Goal: Information Seeking & Learning: Learn about a topic

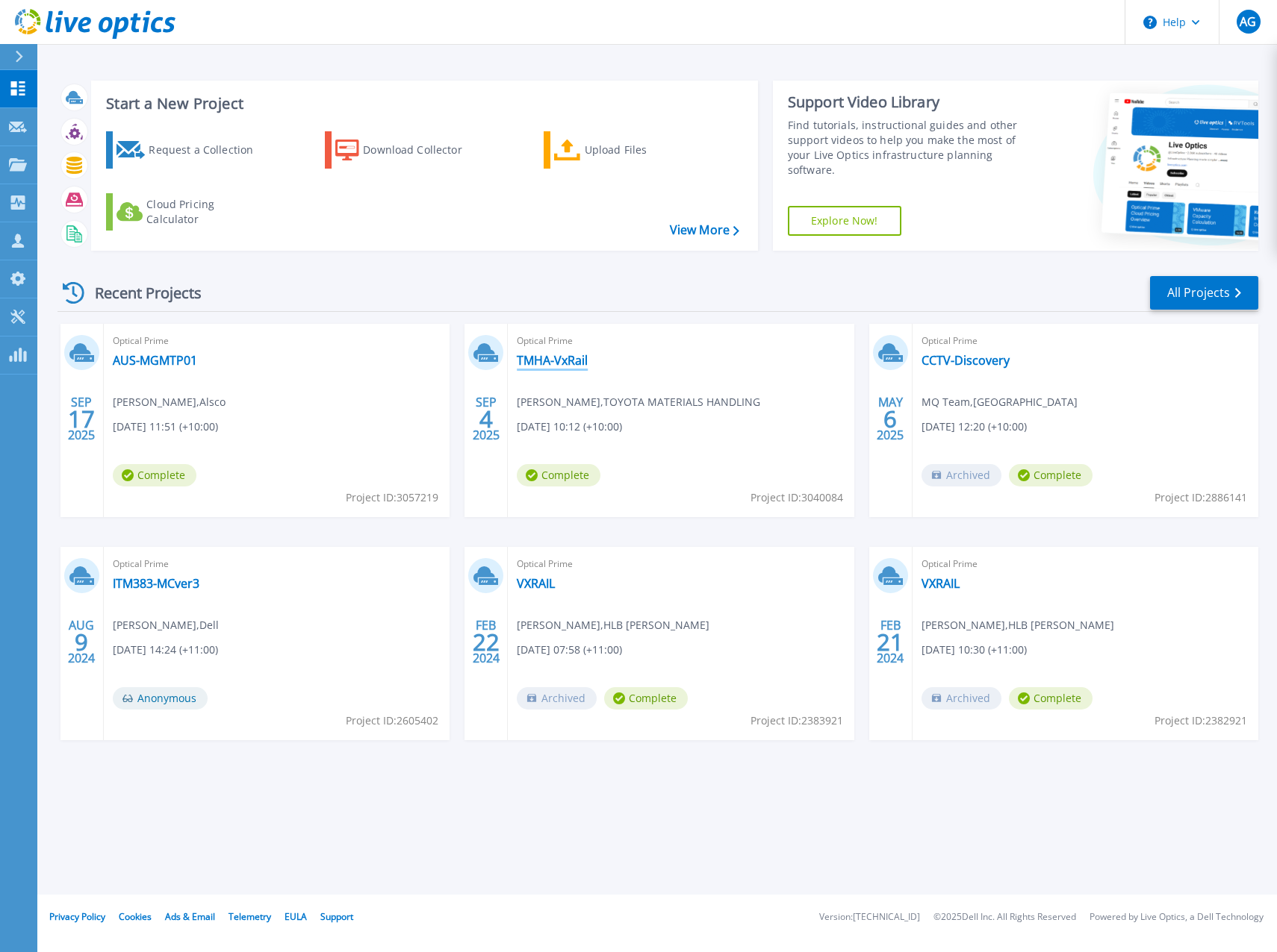
click at [559, 356] on link "TMHA-VxRail" at bounding box center [552, 360] width 71 height 15
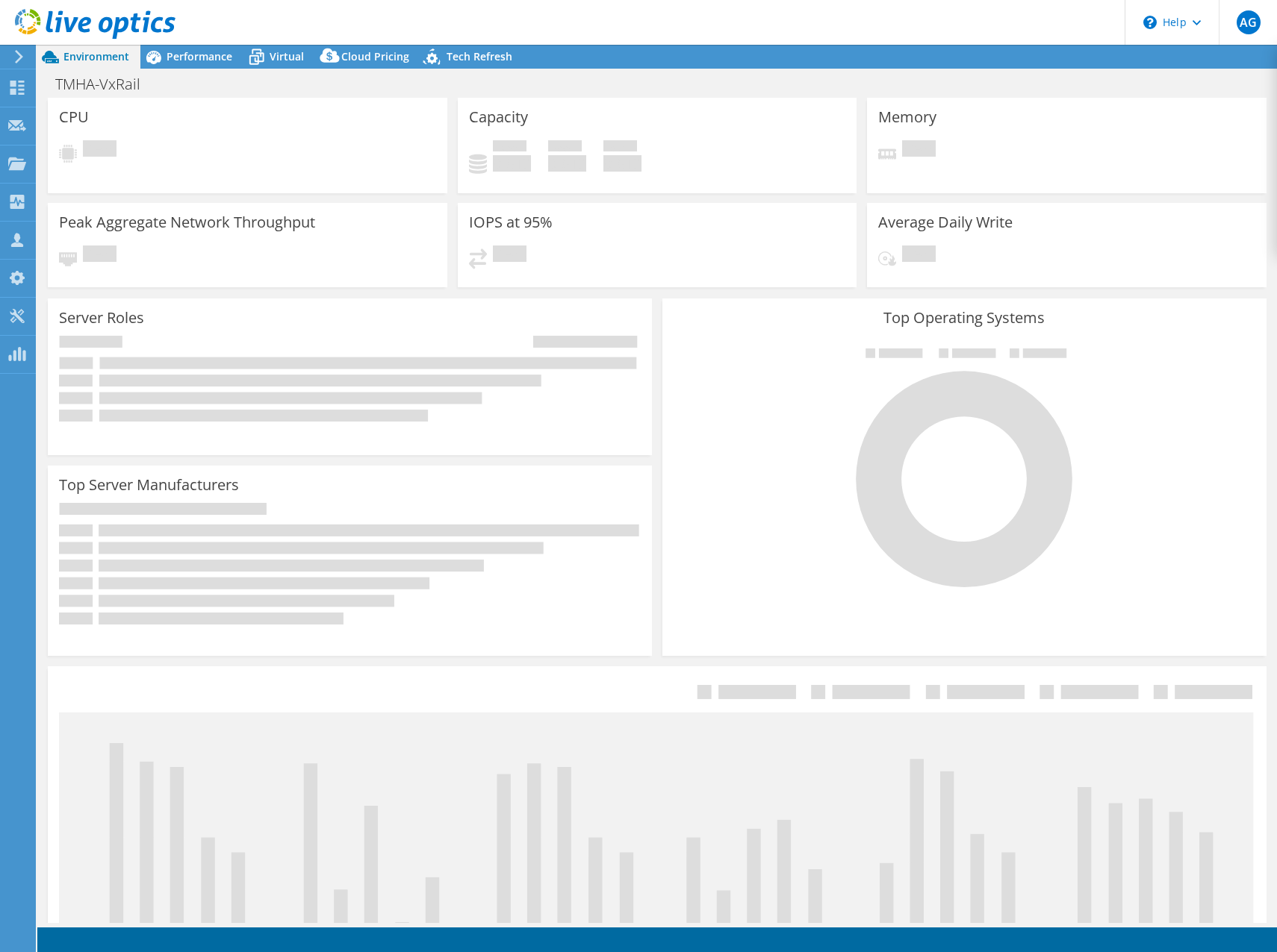
select select "Australia"
select select "AUD"
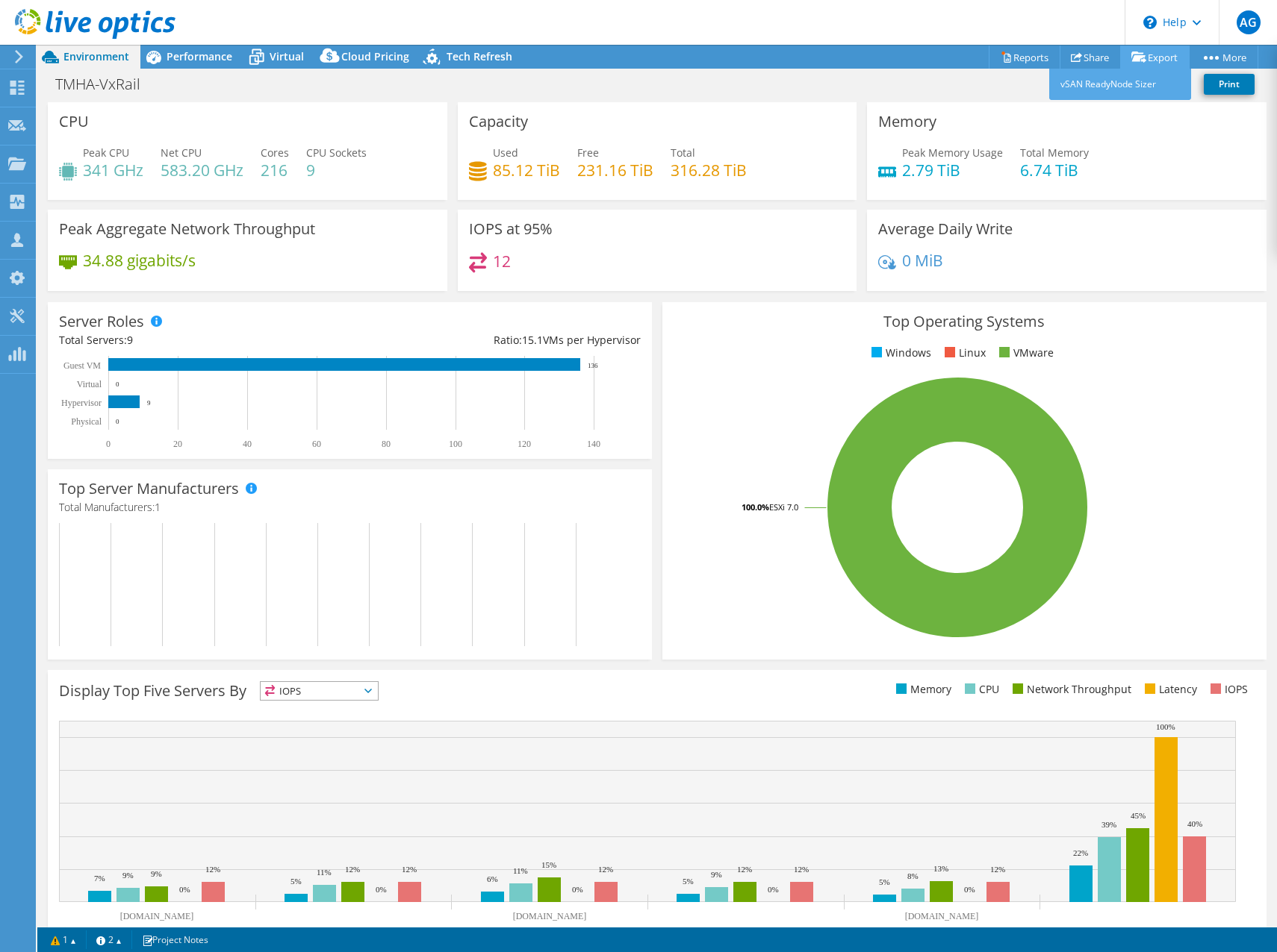
click at [1142, 60] on link "Export" at bounding box center [1155, 57] width 70 height 23
click at [1013, 55] on link "Reports" at bounding box center [1024, 57] width 72 height 23
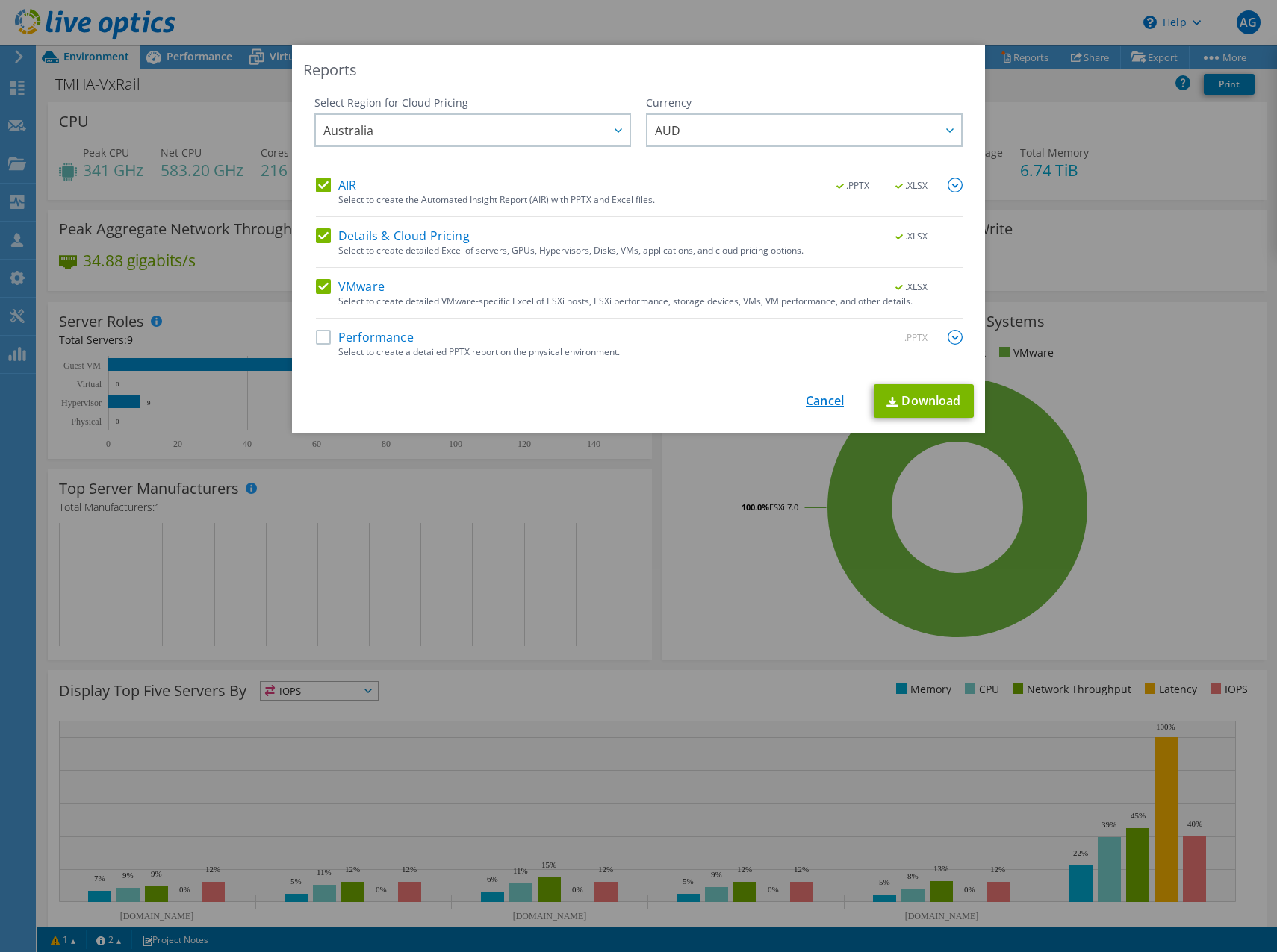
click at [810, 400] on link "Cancel" at bounding box center [824, 401] width 38 height 14
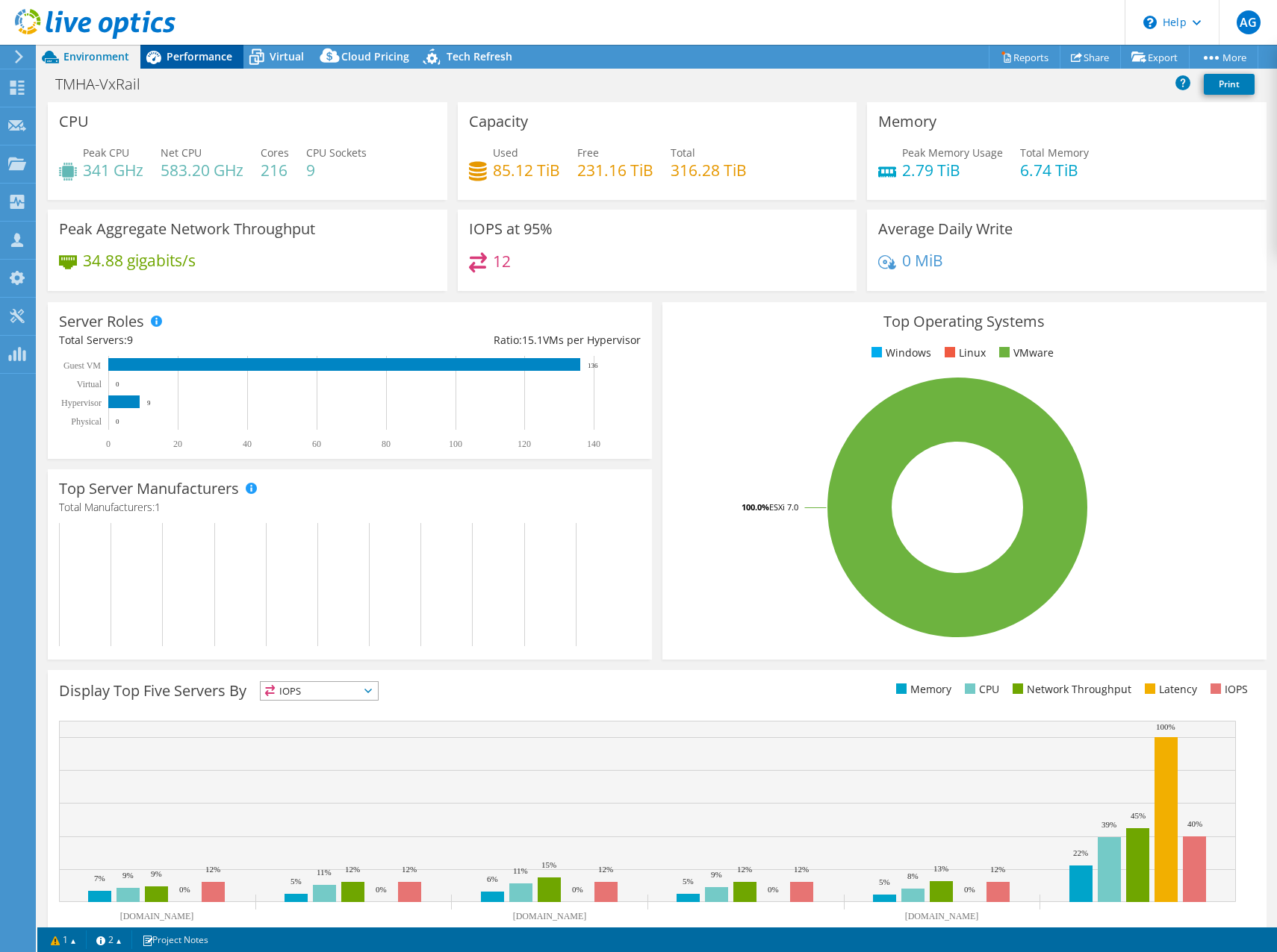
click at [169, 55] on span "Performance" at bounding box center [199, 56] width 66 height 14
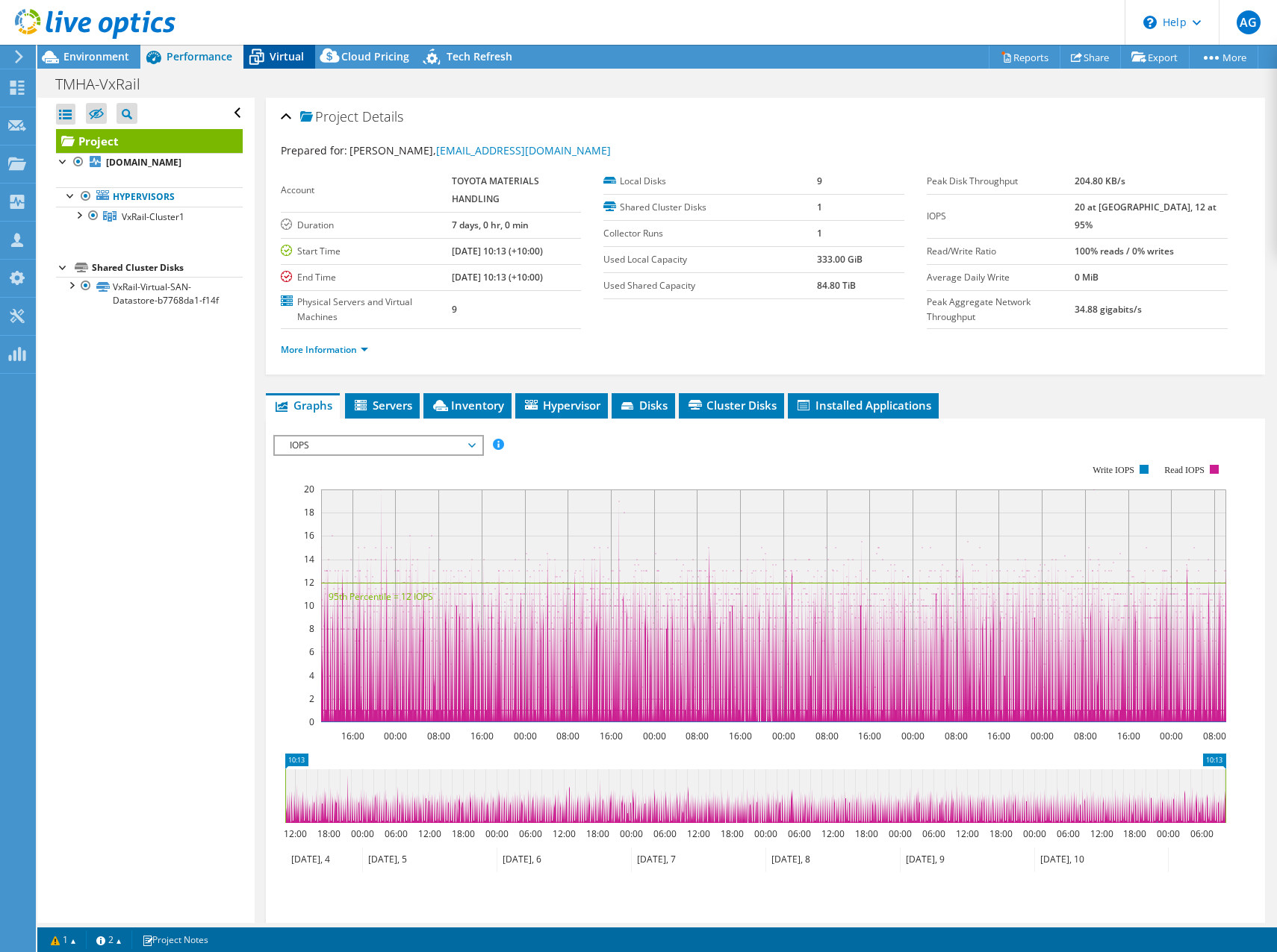
click at [263, 60] on icon at bounding box center [257, 58] width 15 height 12
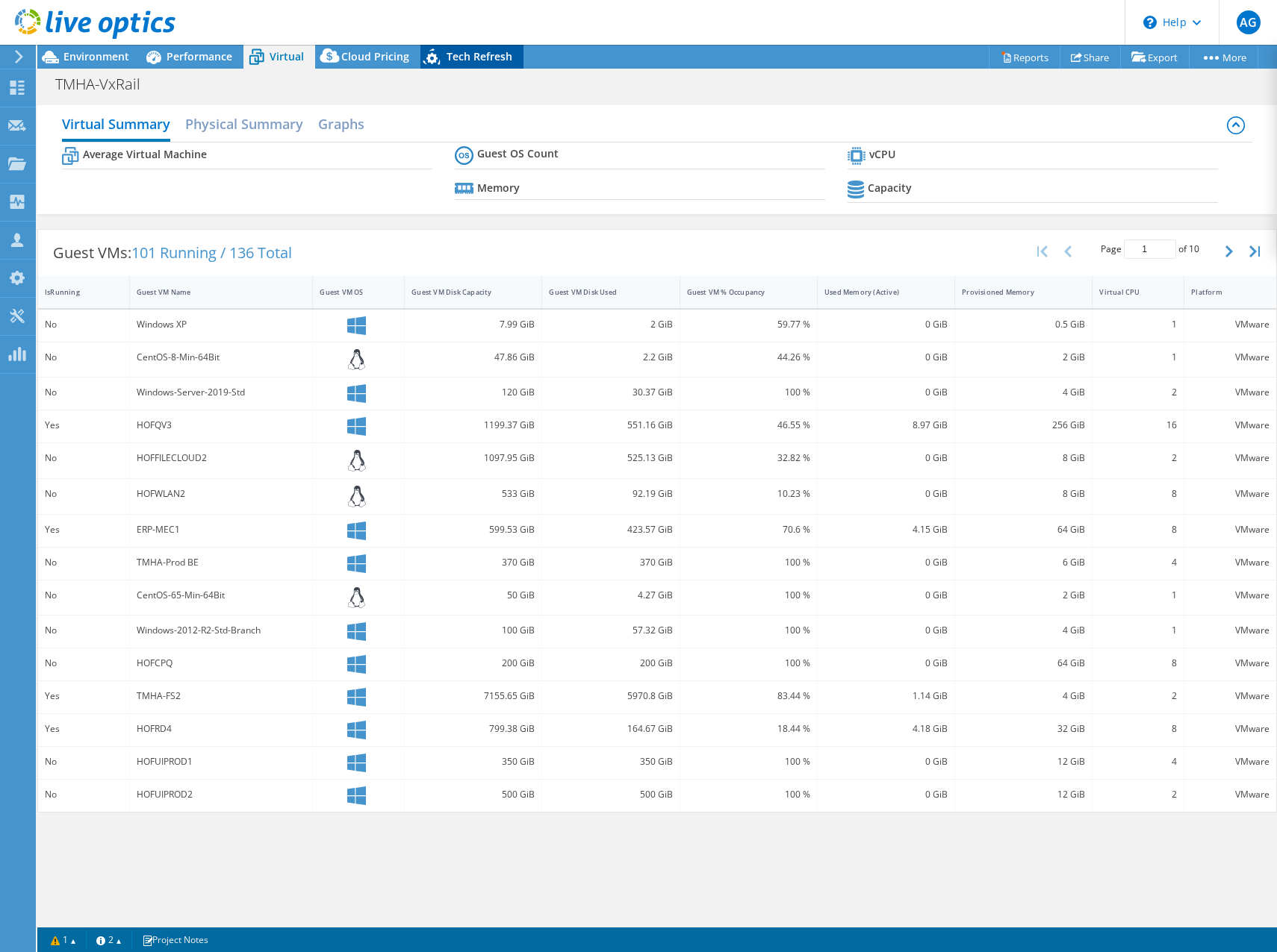
click at [478, 53] on span "Tech Refresh" at bounding box center [479, 56] width 66 height 14
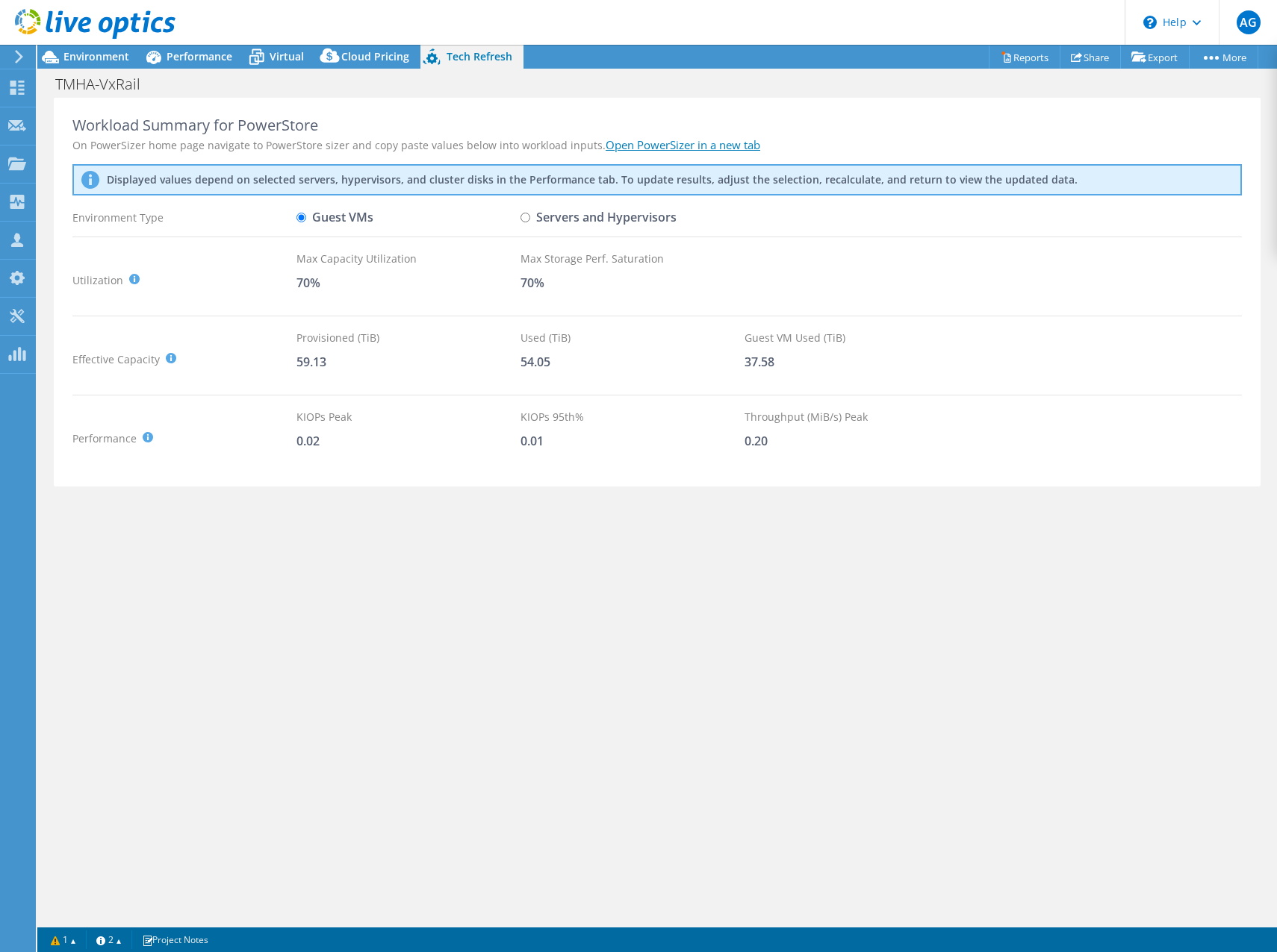
click at [533, 219] on label "Servers and Hypervisors" at bounding box center [598, 218] width 156 height 26
click at [530, 219] on input "Servers and Hypervisors" at bounding box center [525, 217] width 10 height 10
radio input "true"
click at [344, 216] on label "Guest VMs" at bounding box center [334, 218] width 77 height 26
click at [306, 216] on input "Guest VMs" at bounding box center [301, 217] width 10 height 10
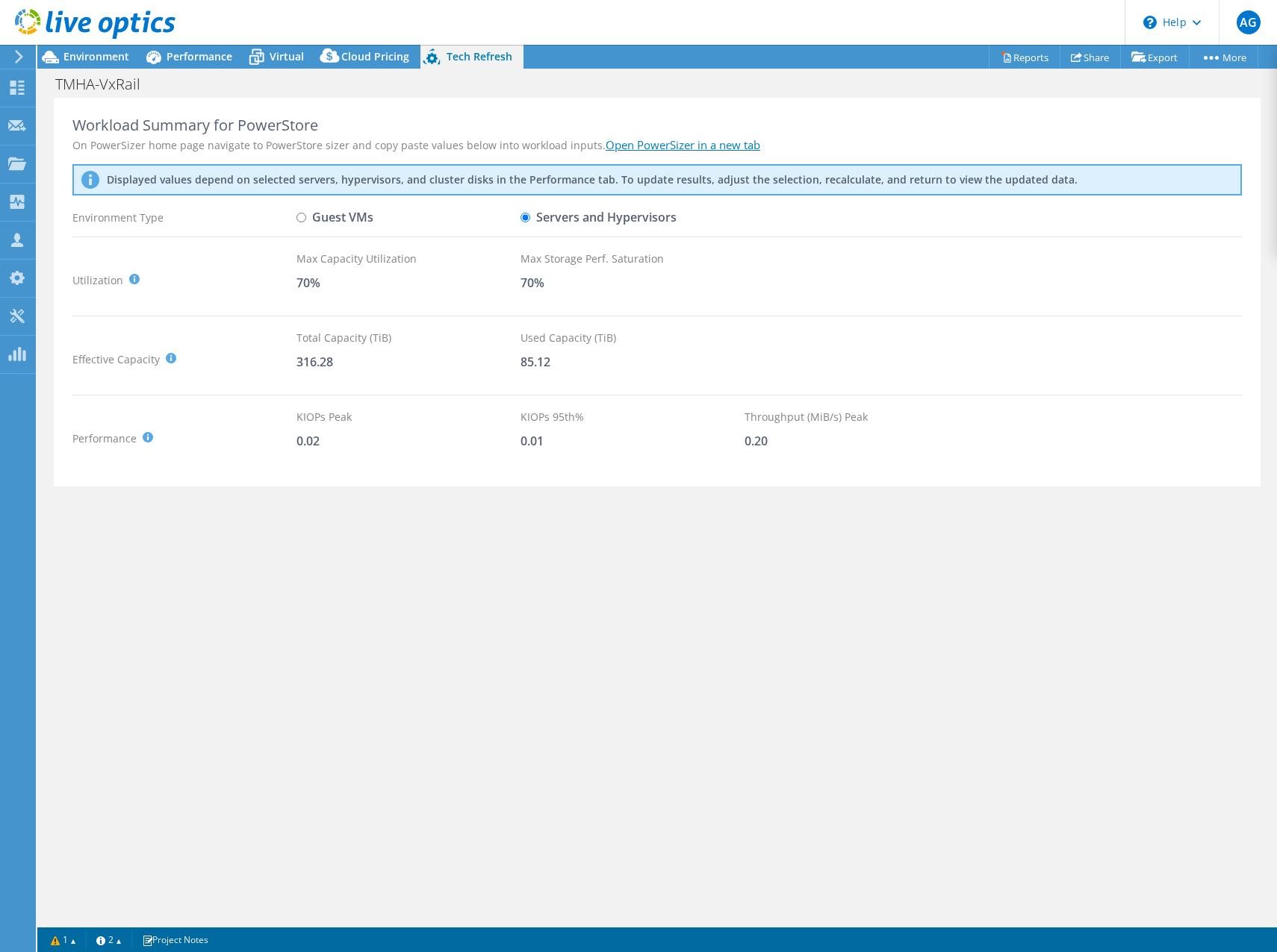
radio input "true"
click at [544, 214] on label "Servers and Hypervisors" at bounding box center [598, 218] width 156 height 26
click at [530, 214] on input "Servers and Hypervisors" at bounding box center [525, 217] width 10 height 10
radio input "true"
radio input "false"
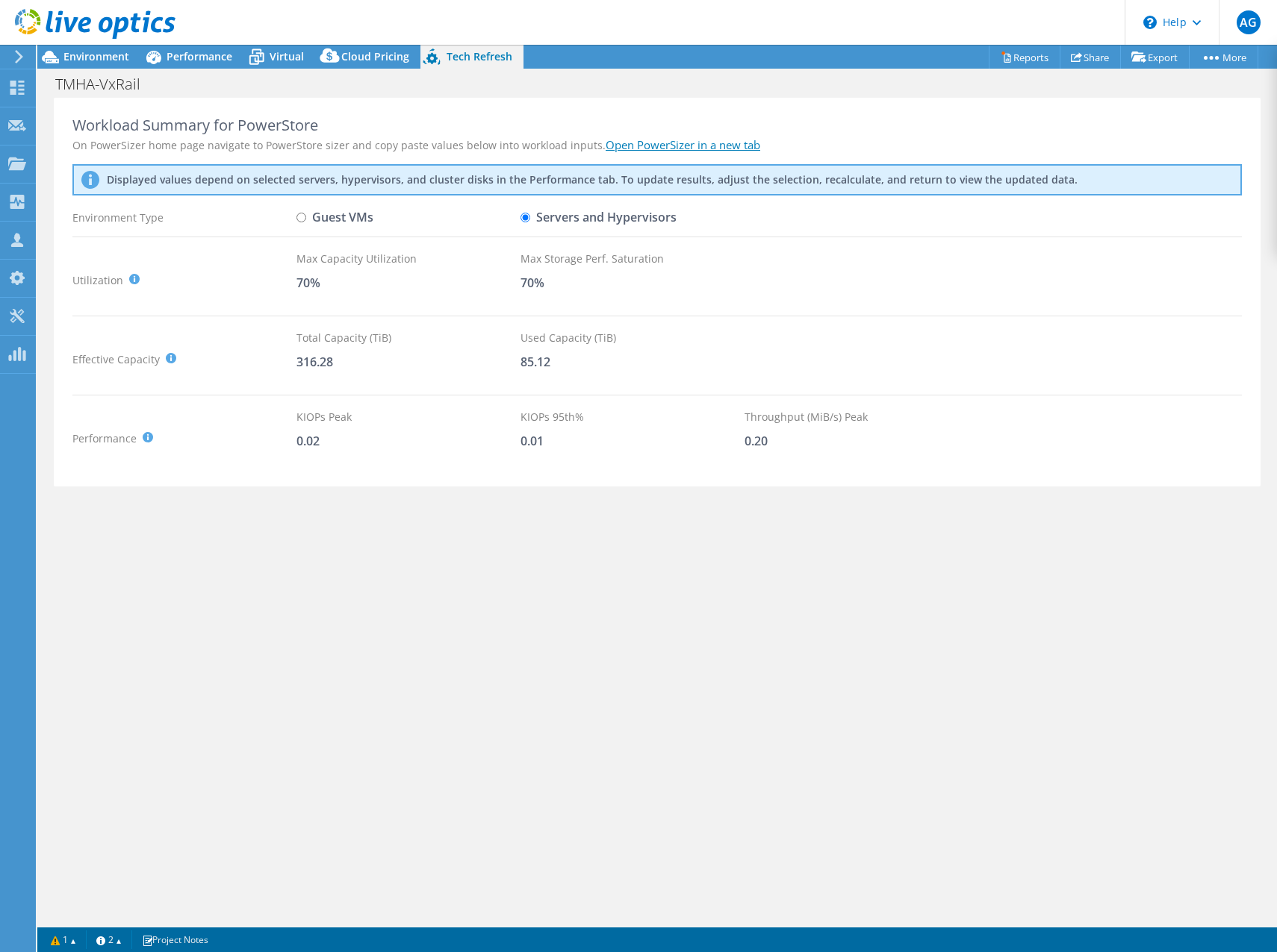
click at [598, 216] on label "Servers and Hypervisors" at bounding box center [598, 218] width 156 height 26
click at [530, 216] on input "Servers and Hypervisors" at bounding box center [525, 217] width 10 height 10
click at [426, 495] on div "Workload Summary for PowerStore On PowerSizer home page navigate to PowerStore …" at bounding box center [656, 511] width 1239 height 825
click at [284, 51] on span "Virtual" at bounding box center [287, 56] width 34 height 14
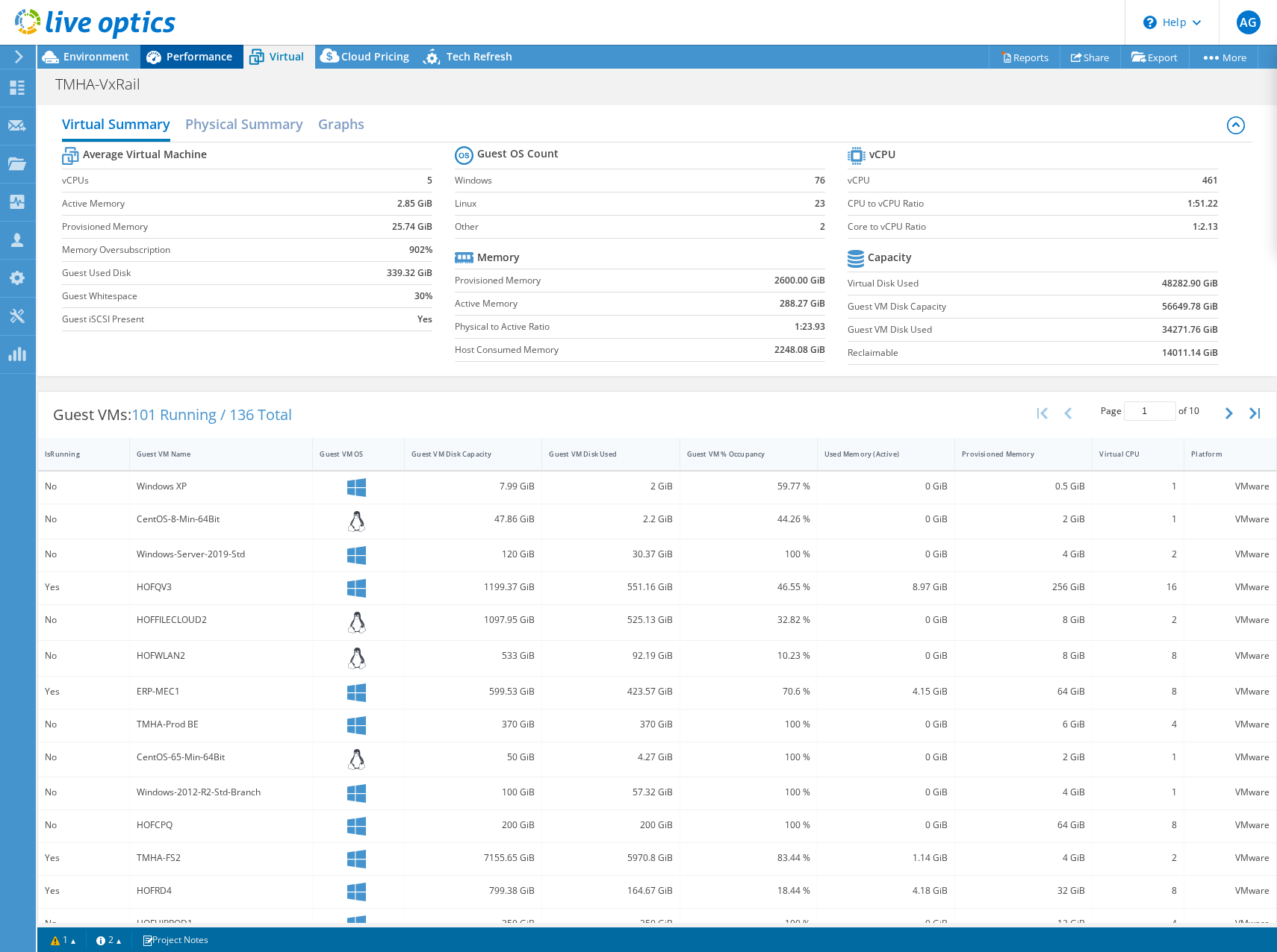
click at [208, 53] on span "Performance" at bounding box center [199, 56] width 66 height 14
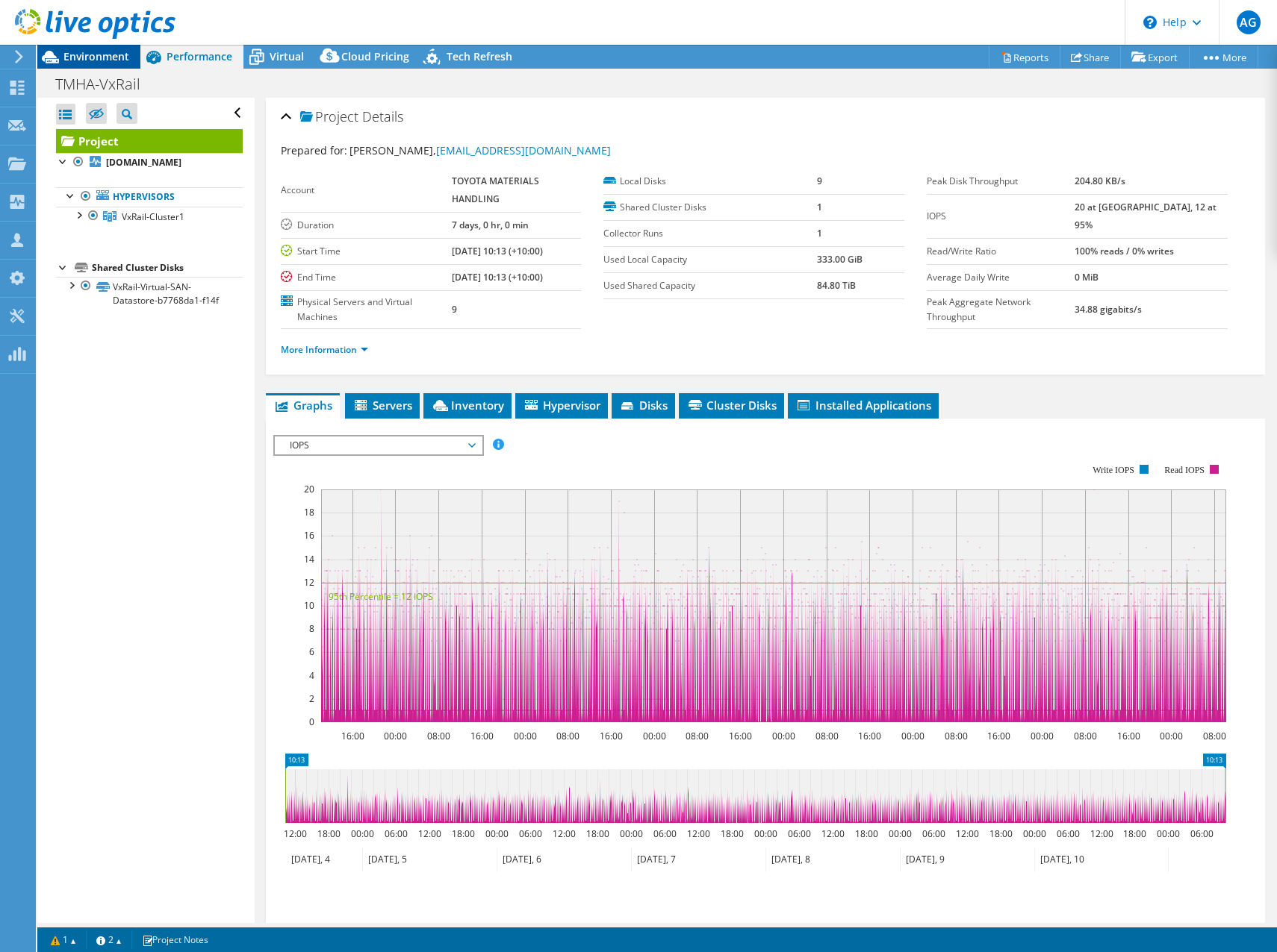
click at [89, 55] on span "Environment" at bounding box center [96, 56] width 66 height 14
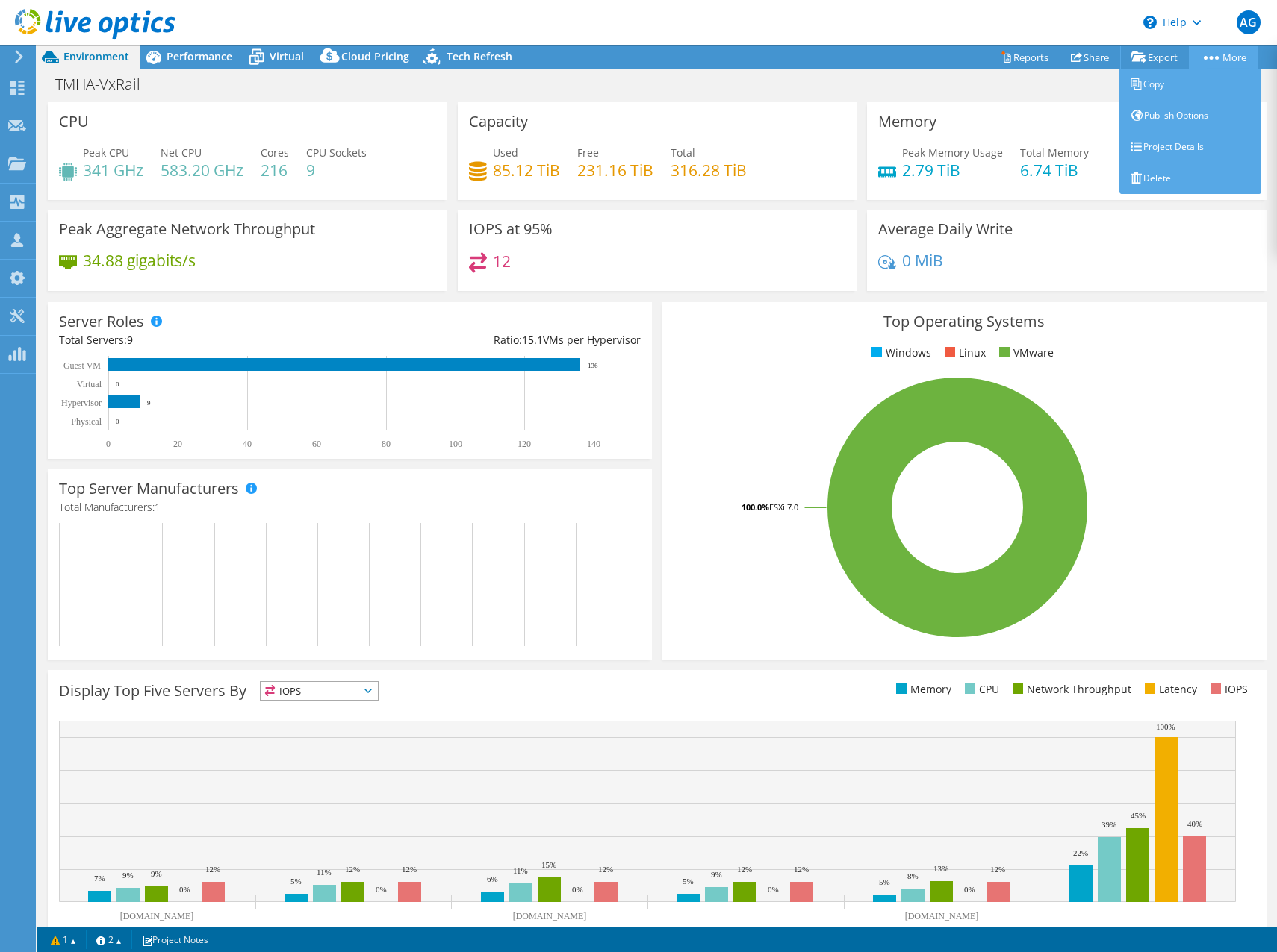
click at [1221, 60] on link "More" at bounding box center [1224, 57] width 70 height 23
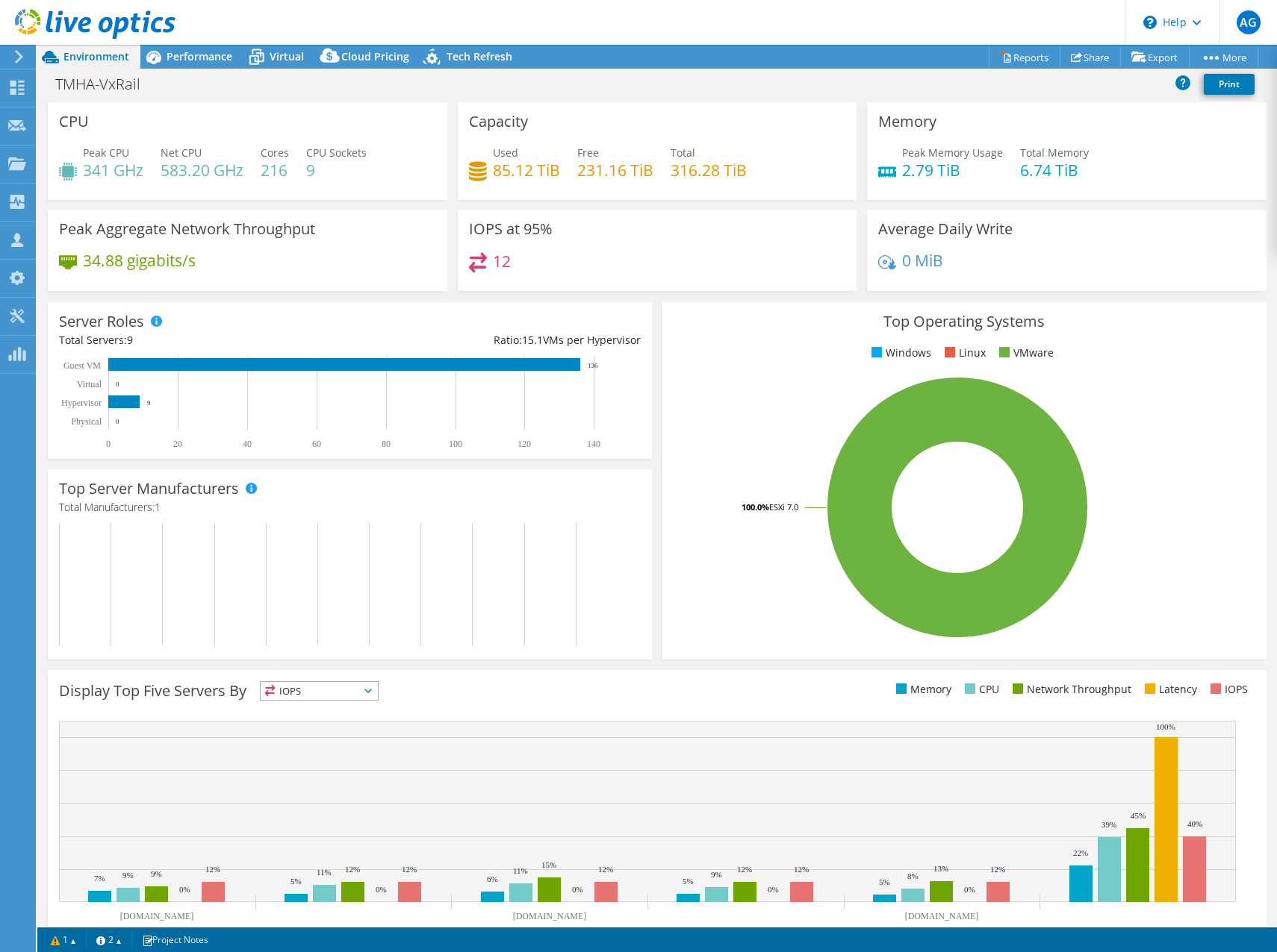
click at [959, 76] on div "TMHA-VxRail Print" at bounding box center [656, 84] width 1239 height 28
click at [1139, 56] on icon at bounding box center [1138, 57] width 15 height 11
click at [1117, 85] on link "vSAN ReadyNode Sizer" at bounding box center [1120, 84] width 142 height 32
click at [186, 56] on span "Performance" at bounding box center [199, 56] width 66 height 14
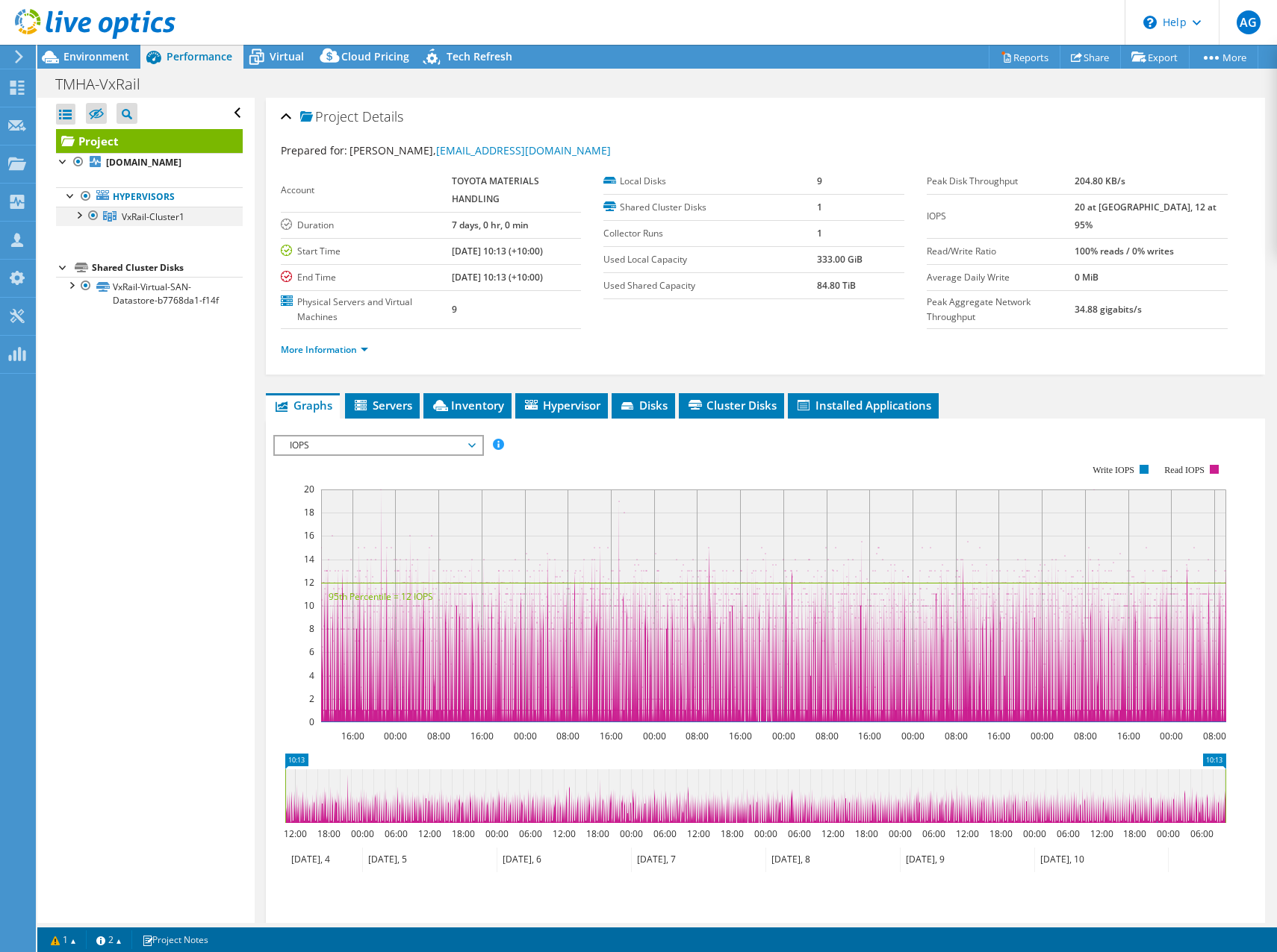
click at [82, 215] on div at bounding box center [78, 214] width 15 height 15
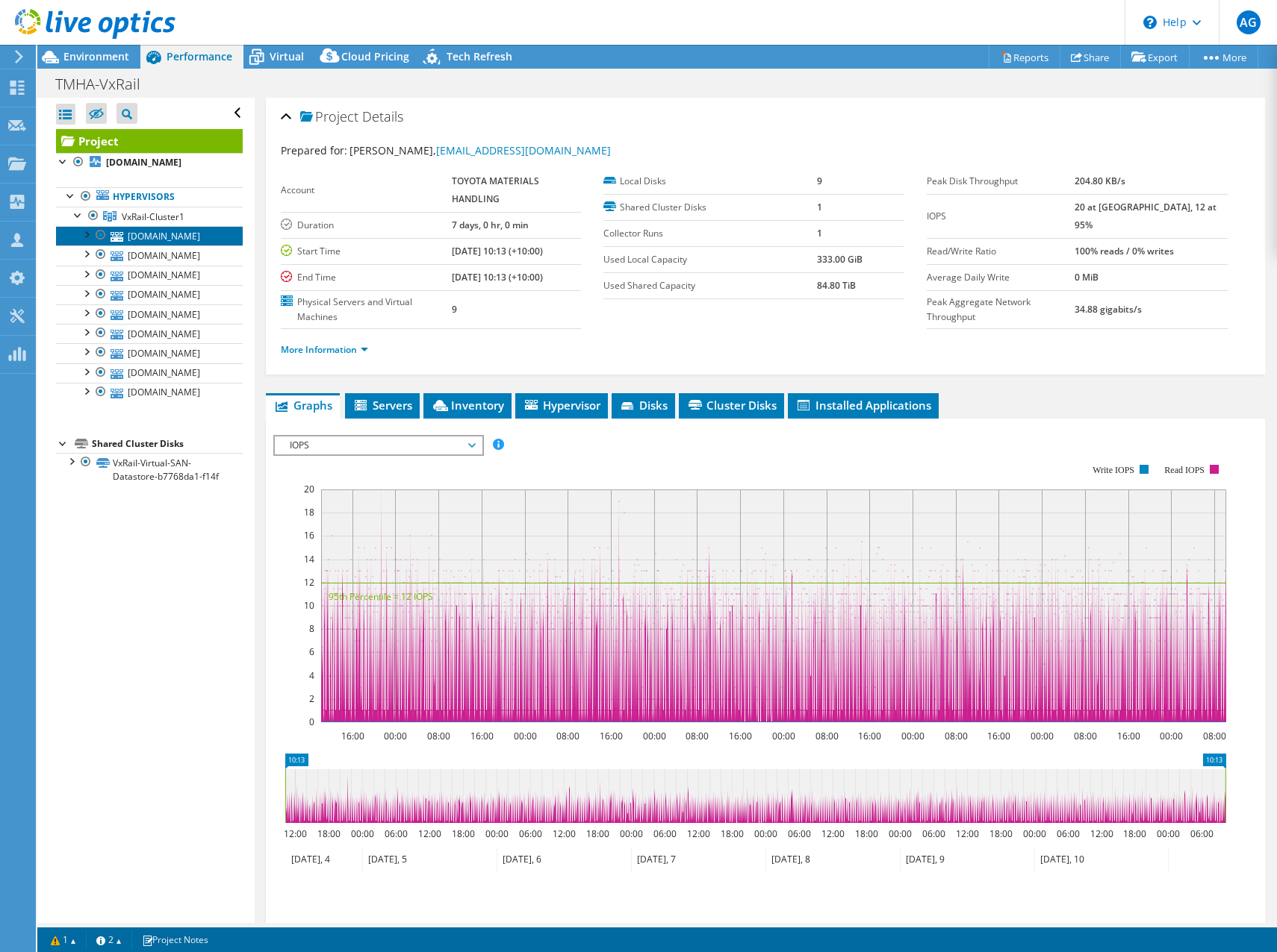
click at [160, 238] on link "hofvxr2.mgmt.tmha.com.au" at bounding box center [148, 236] width 186 height 19
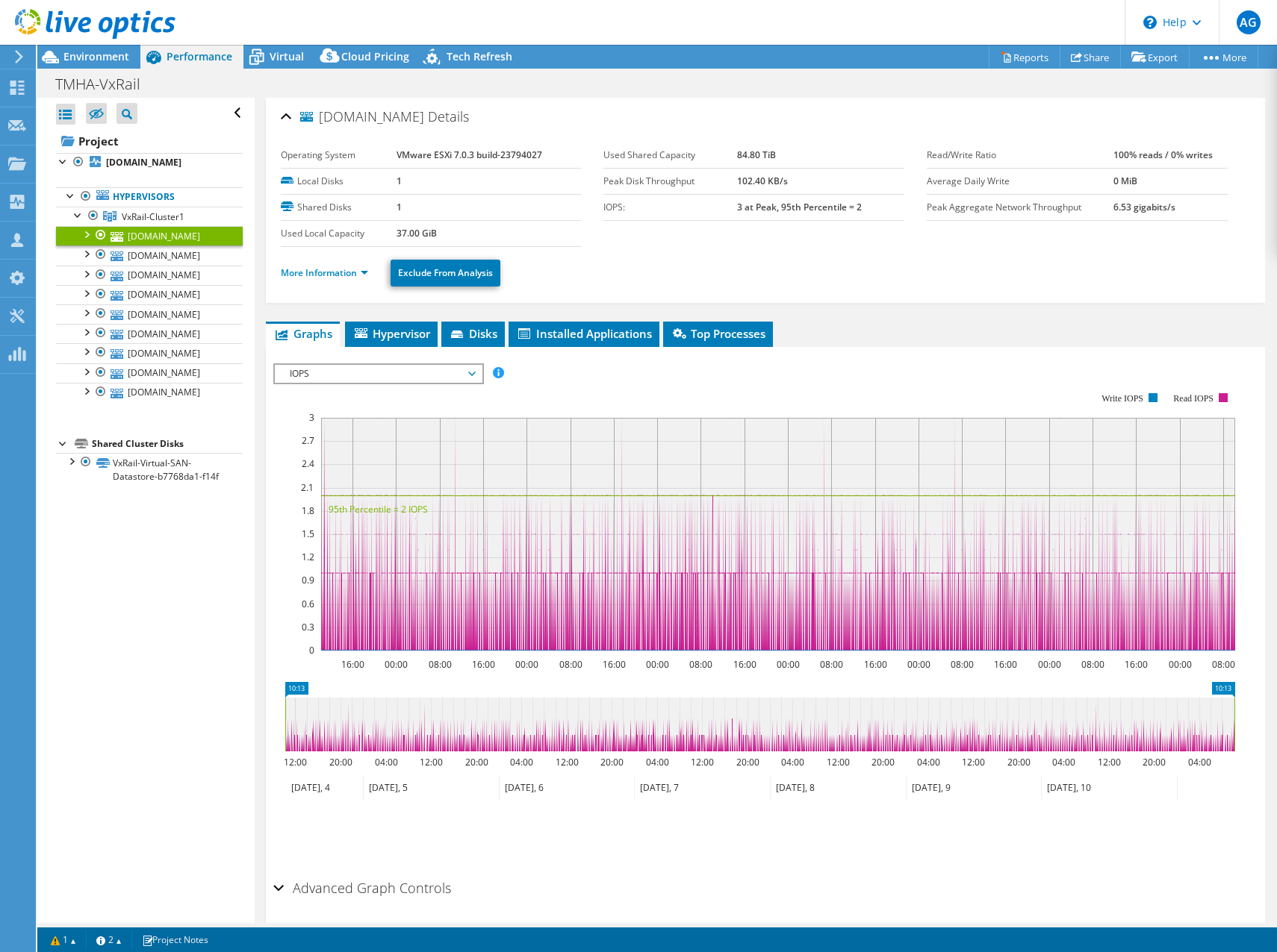
click at [670, 270] on ul "More Information Exclude From Analysis" at bounding box center [765, 271] width 969 height 31
click at [334, 273] on link "More Information" at bounding box center [324, 273] width 87 height 12
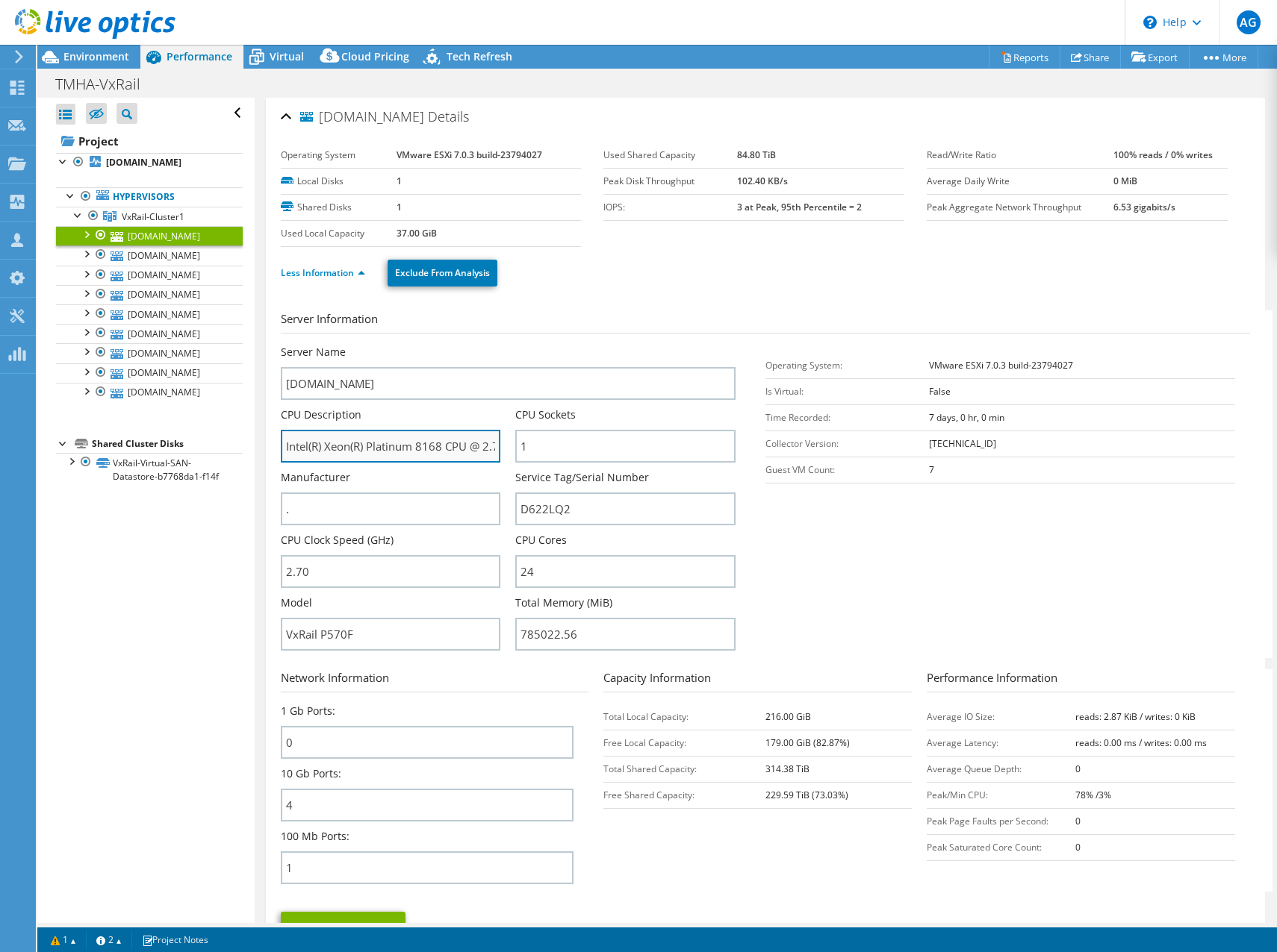
click at [414, 451] on input "Intel(R) Xeon(R) Platinum 8168 CPU @ 2.70GHz 2.69 GHz" at bounding box center [390, 446] width 220 height 32
click at [833, 644] on section "Server Information Server Name hofvxr2.mgmt.tmha.com.au CPU Description Intel(R…" at bounding box center [768, 484] width 976 height 348
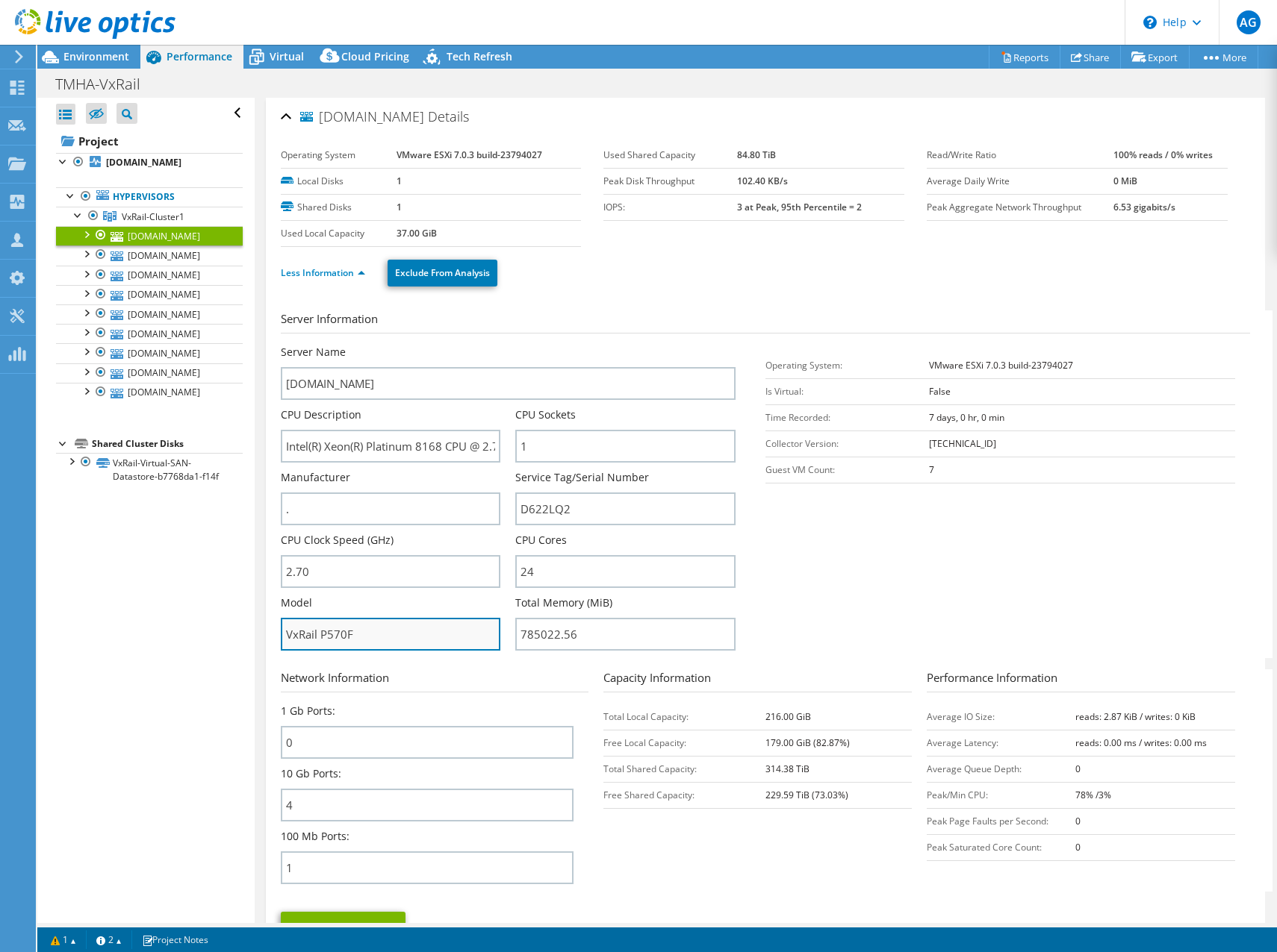
click at [387, 634] on input "VxRail P570F" at bounding box center [390, 634] width 220 height 32
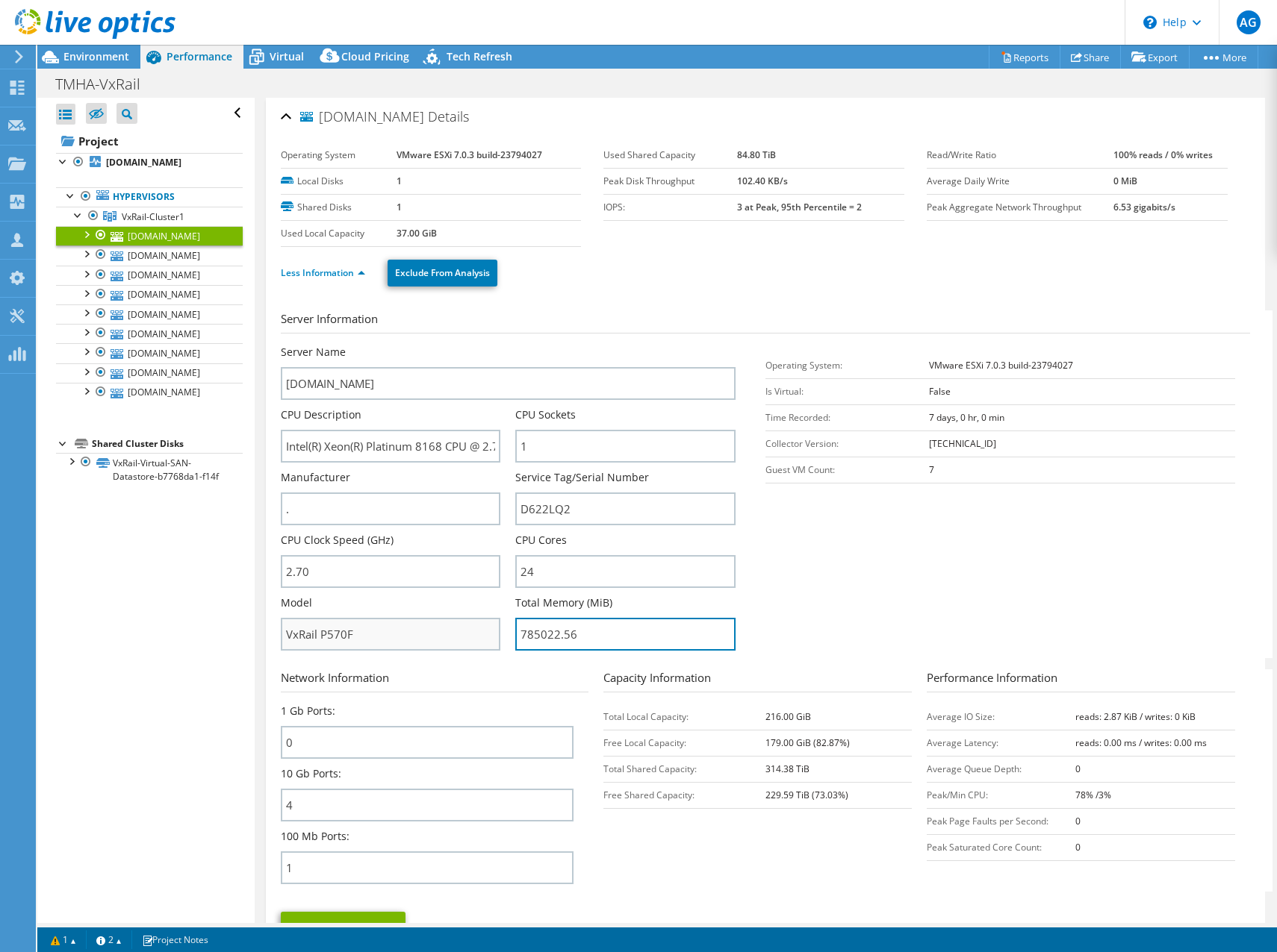
drag, startPoint x: 614, startPoint y: 635, endPoint x: 486, endPoint y: 640, distance: 128.1
click at [486, 345] on div "Server Name hofvxr2.mgmt.tmha.com.au CPU Description Intel(R) Xeon(R) Platinum …" at bounding box center [516, 345] width 470 height 0
click at [768, 314] on h3 "Server Information" at bounding box center [765, 322] width 969 height 23
click at [999, 294] on div "Less Information Exclude From Analysis" at bounding box center [765, 274] width 969 height 53
click at [104, 55] on span "Environment" at bounding box center [96, 56] width 66 height 14
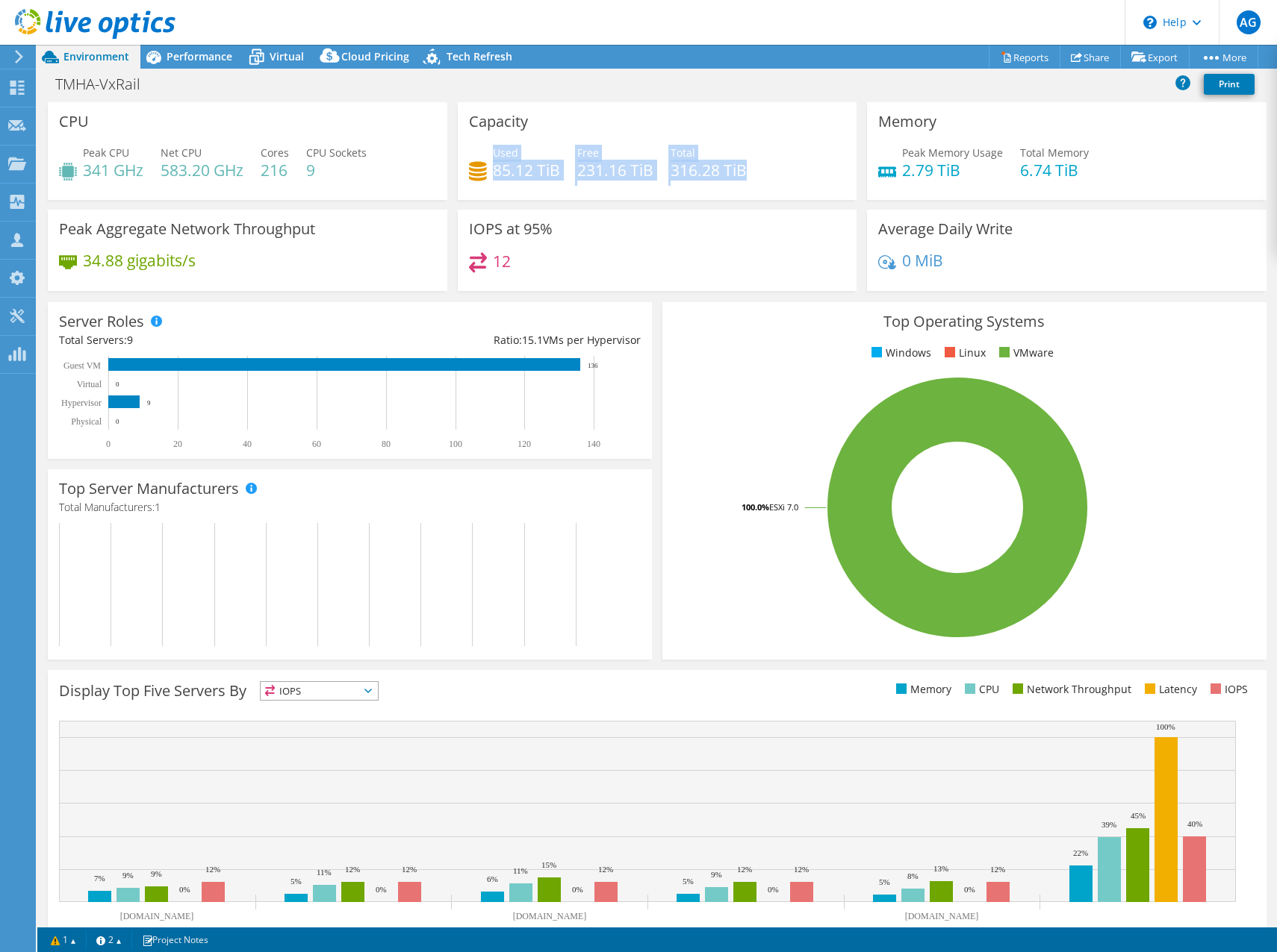
drag, startPoint x: 660, startPoint y: 174, endPoint x: 489, endPoint y: 148, distance: 173.0
click at [489, 148] on div "Used 85.12 TiB Free 231.16 TiB Total 316.28 TiB" at bounding box center [658, 168] width 377 height 49
click at [492, 148] on span "Used" at bounding box center [505, 152] width 26 height 14
drag, startPoint x: 490, startPoint y: 148, endPoint x: 808, endPoint y: 160, distance: 318.2
click at [808, 160] on div "Used 85.12 TiB Free 231.16 TiB Total 316.28 TiB" at bounding box center [658, 168] width 377 height 49
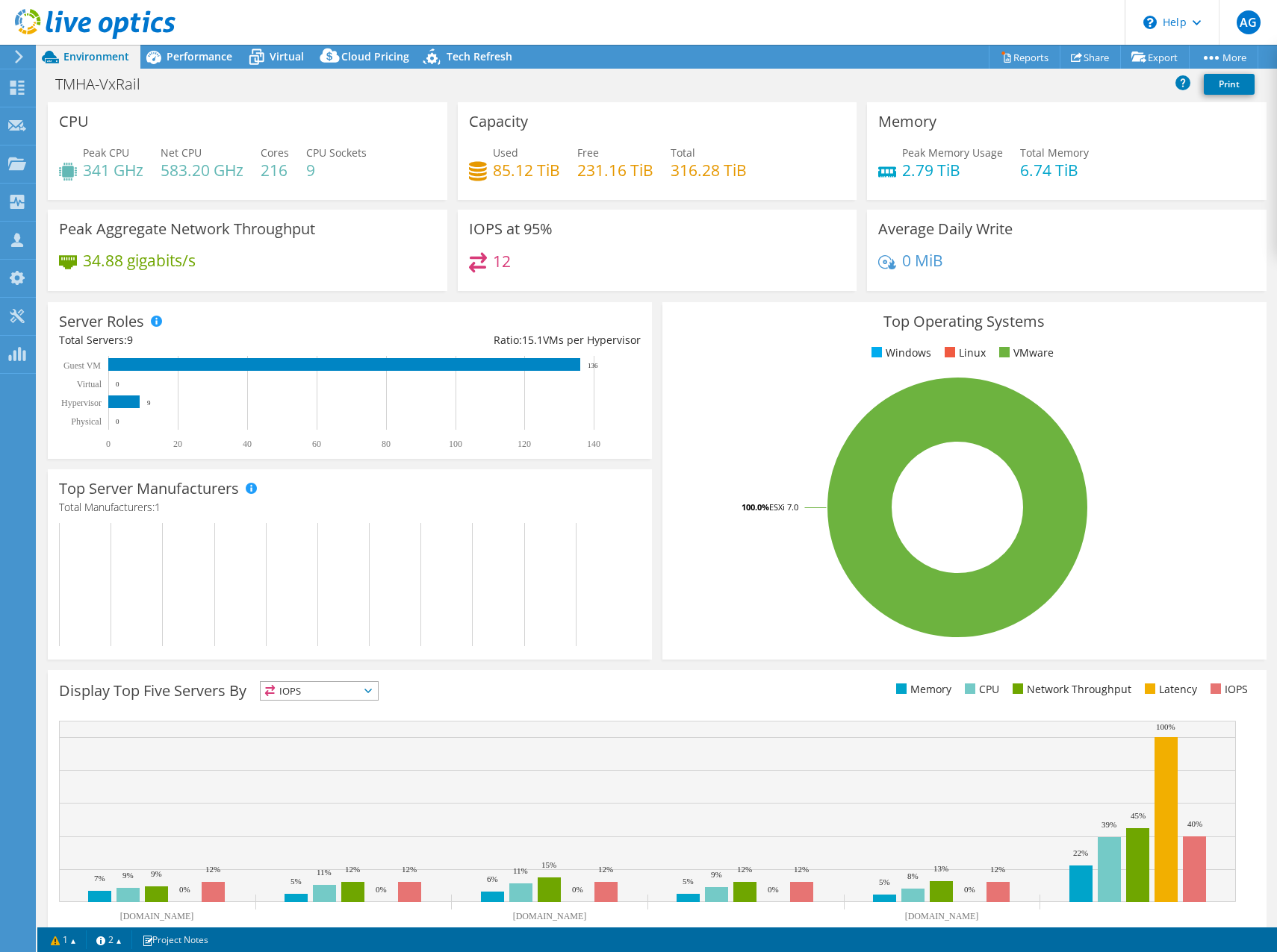
drag, startPoint x: 808, startPoint y: 160, endPoint x: 771, endPoint y: 171, distance: 38.6
click at [771, 171] on div "Used 85.12 TiB Free 231.16 TiB Total 316.28 TiB" at bounding box center [658, 168] width 377 height 49
click at [167, 55] on span "Performance" at bounding box center [199, 56] width 66 height 14
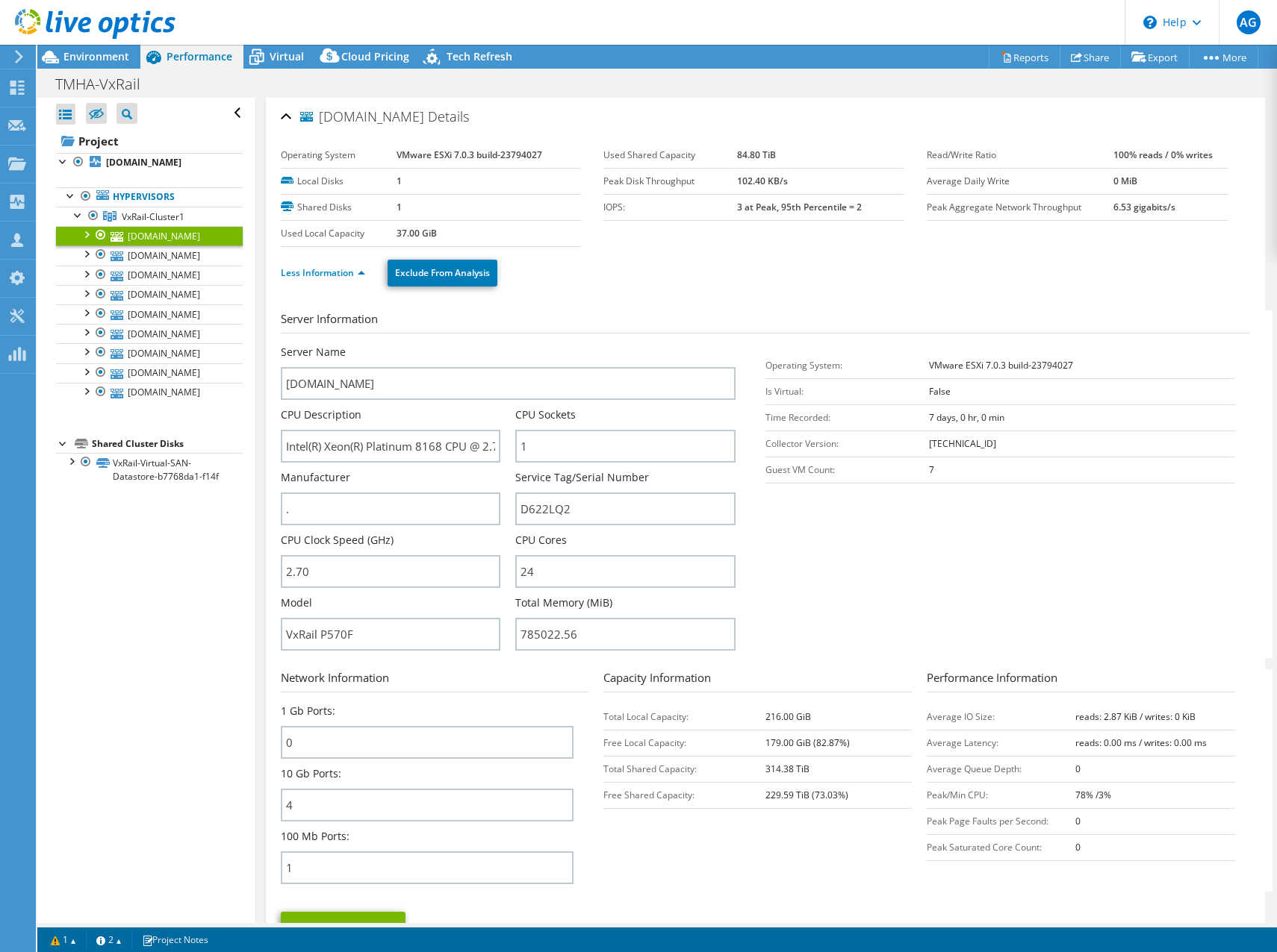
click at [911, 584] on section "Server Information Server Name hofvxr2.mgmt.tmha.com.au CPU Description Intel(R…" at bounding box center [768, 484] width 976 height 348
click at [139, 474] on link "VxRail-Virtual-SAN-Datastore-b7768da1-f14f" at bounding box center [148, 469] width 186 height 32
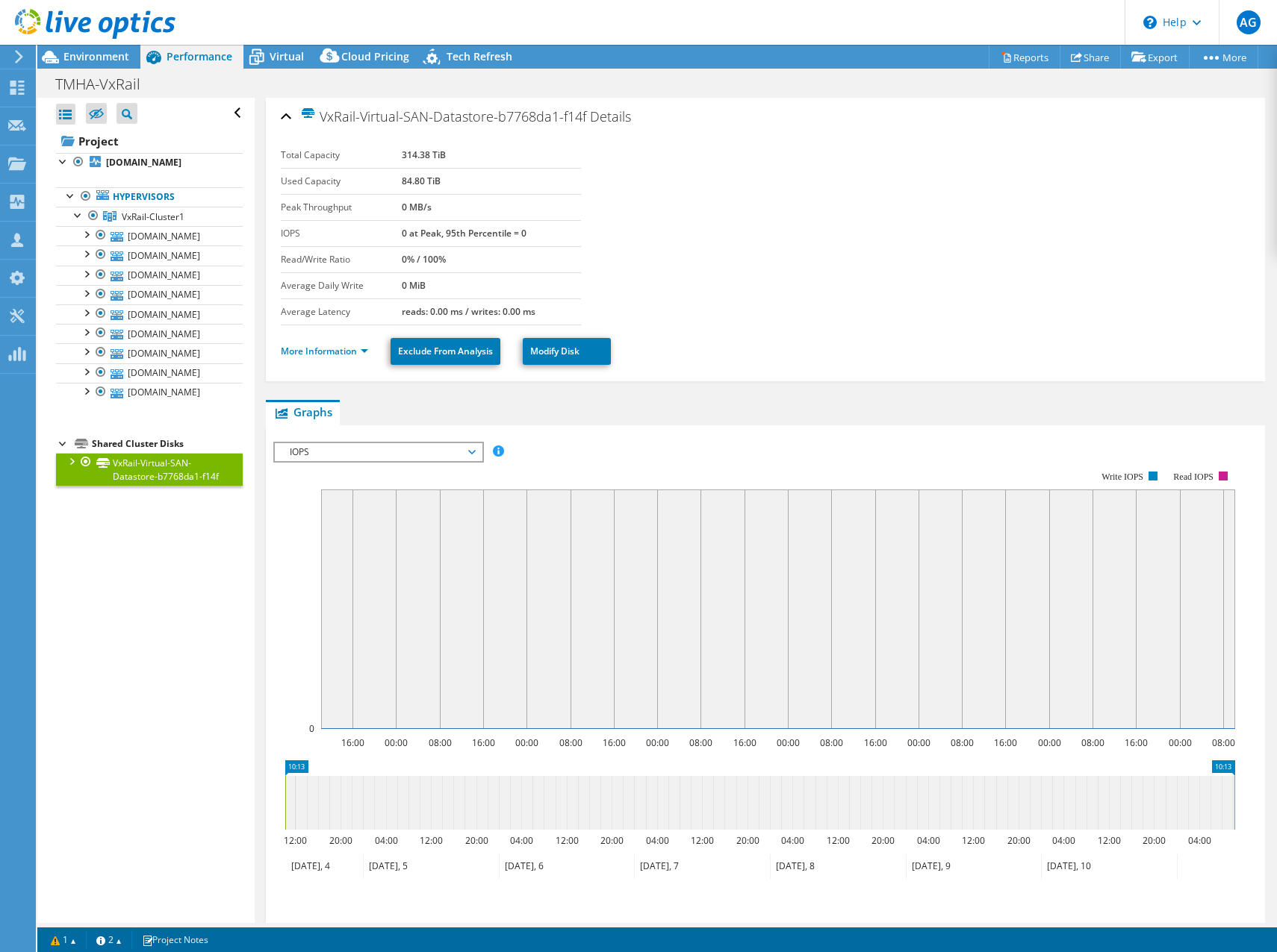
click at [339, 343] on li "More Information" at bounding box center [329, 351] width 97 height 16
click at [339, 347] on link "More Information" at bounding box center [324, 351] width 87 height 12
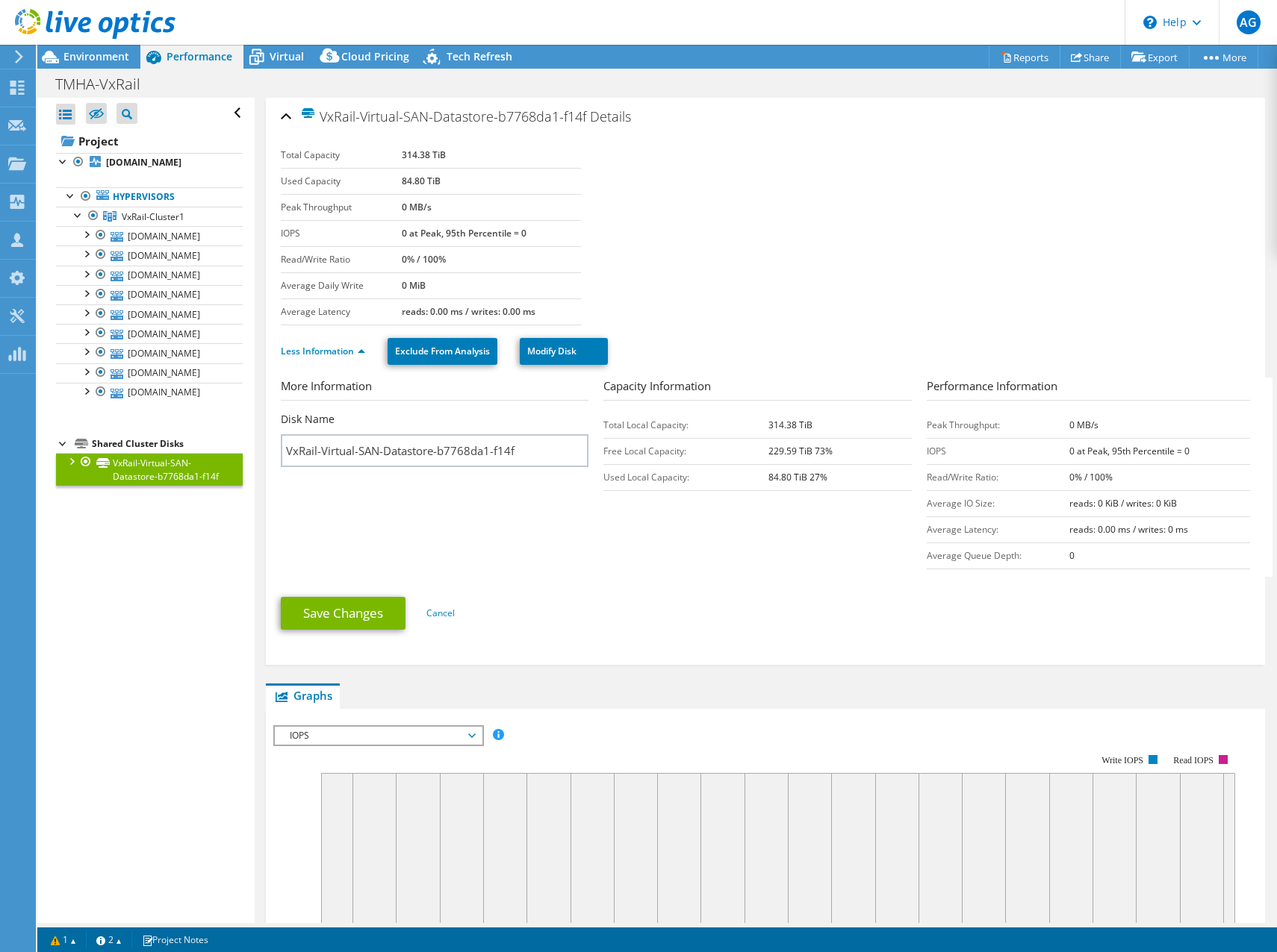
click at [828, 536] on section "More Information Disk Name VxRail-Virtual-SAN-Datastore-b7768da1-f14f Capacity …" at bounding box center [768, 478] width 976 height 199
click at [319, 356] on link "Less Information" at bounding box center [322, 351] width 84 height 12
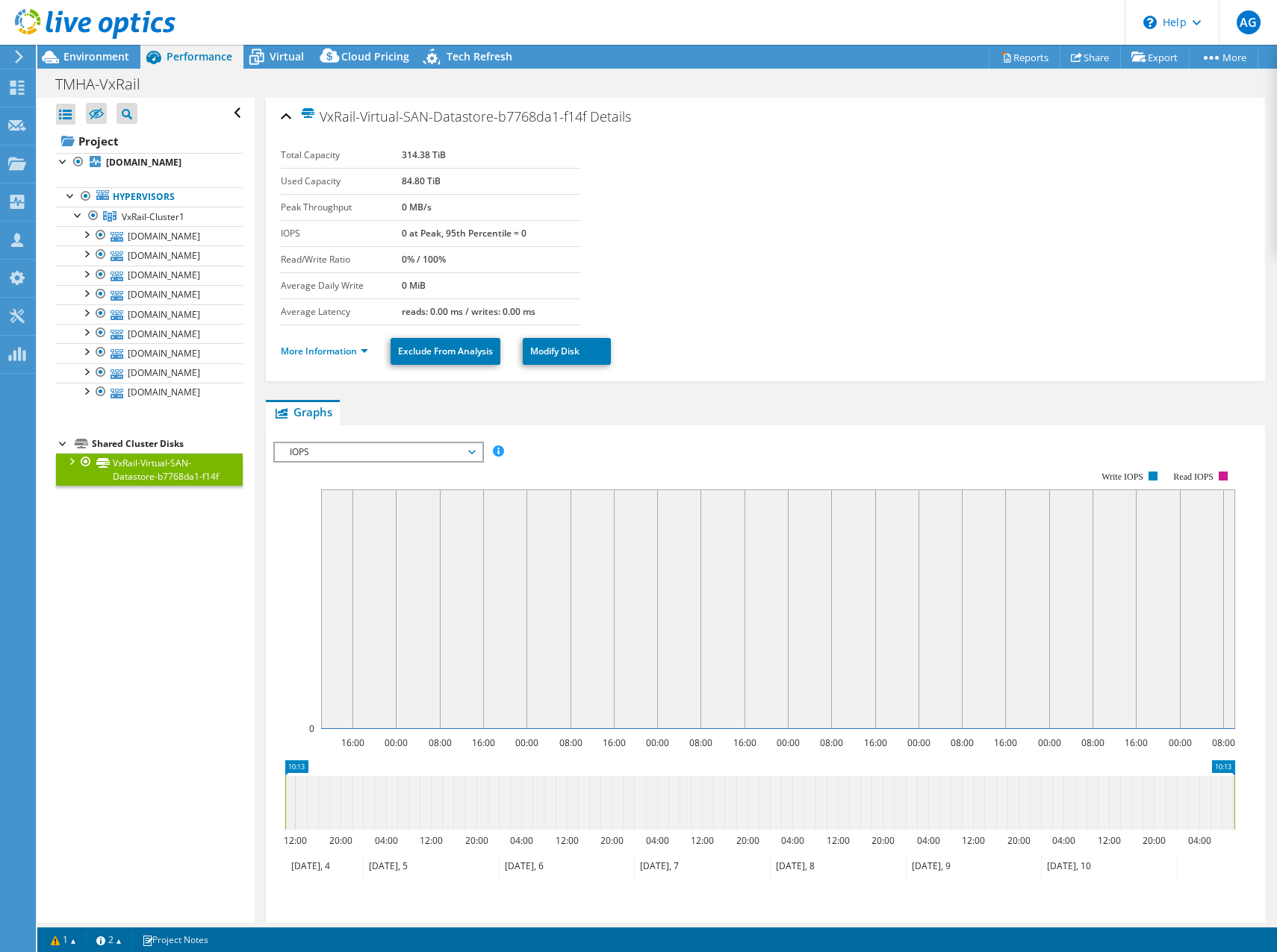
click at [929, 245] on section "Total Capacity 314.38 TiB Used Capacity 84.80 TiB Peak Throughput 0 MB/s IOPS 0…" at bounding box center [765, 233] width 970 height 183
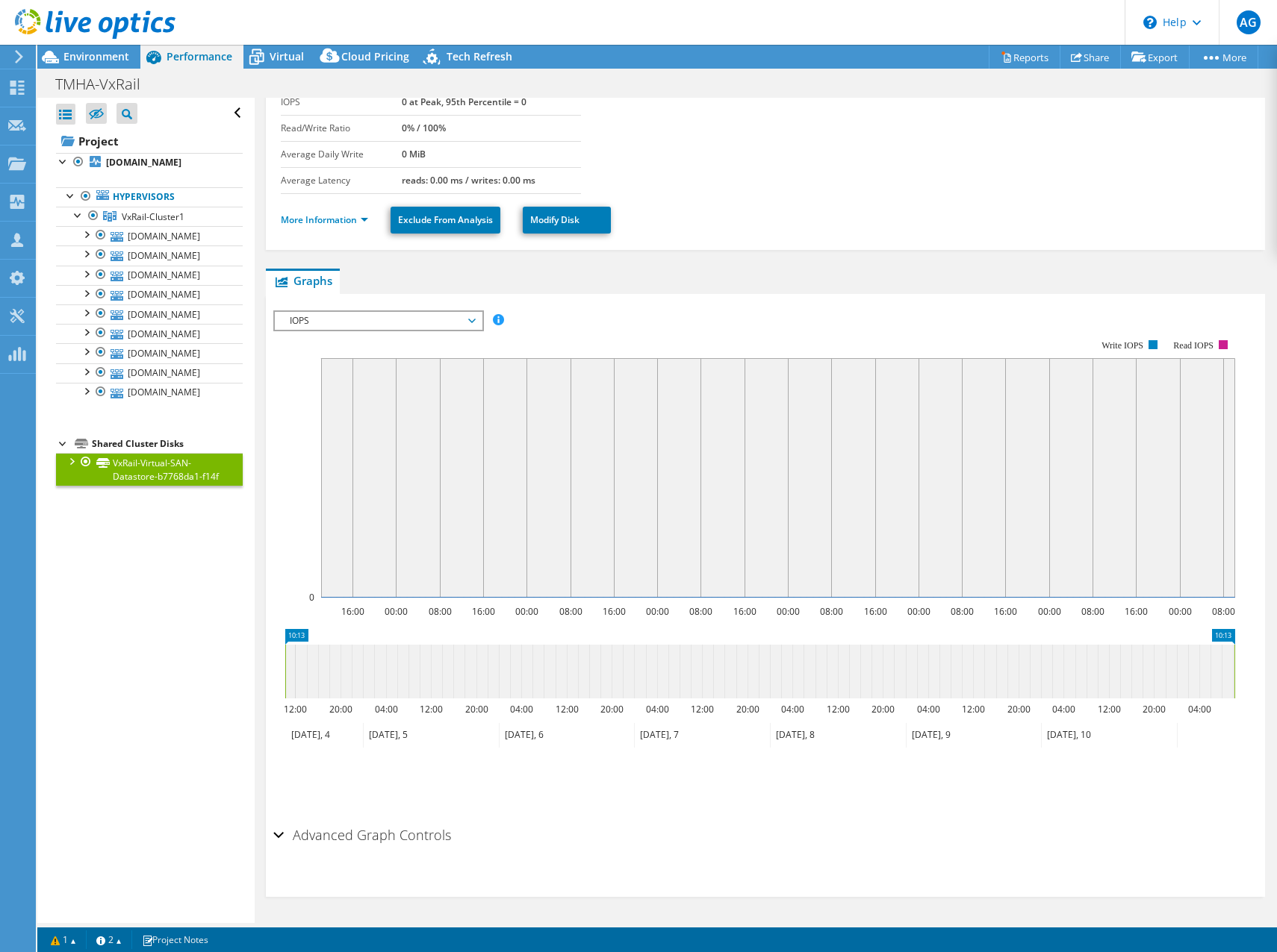
click at [404, 829] on h2 "Advanced Graph Controls" at bounding box center [362, 835] width 178 height 30
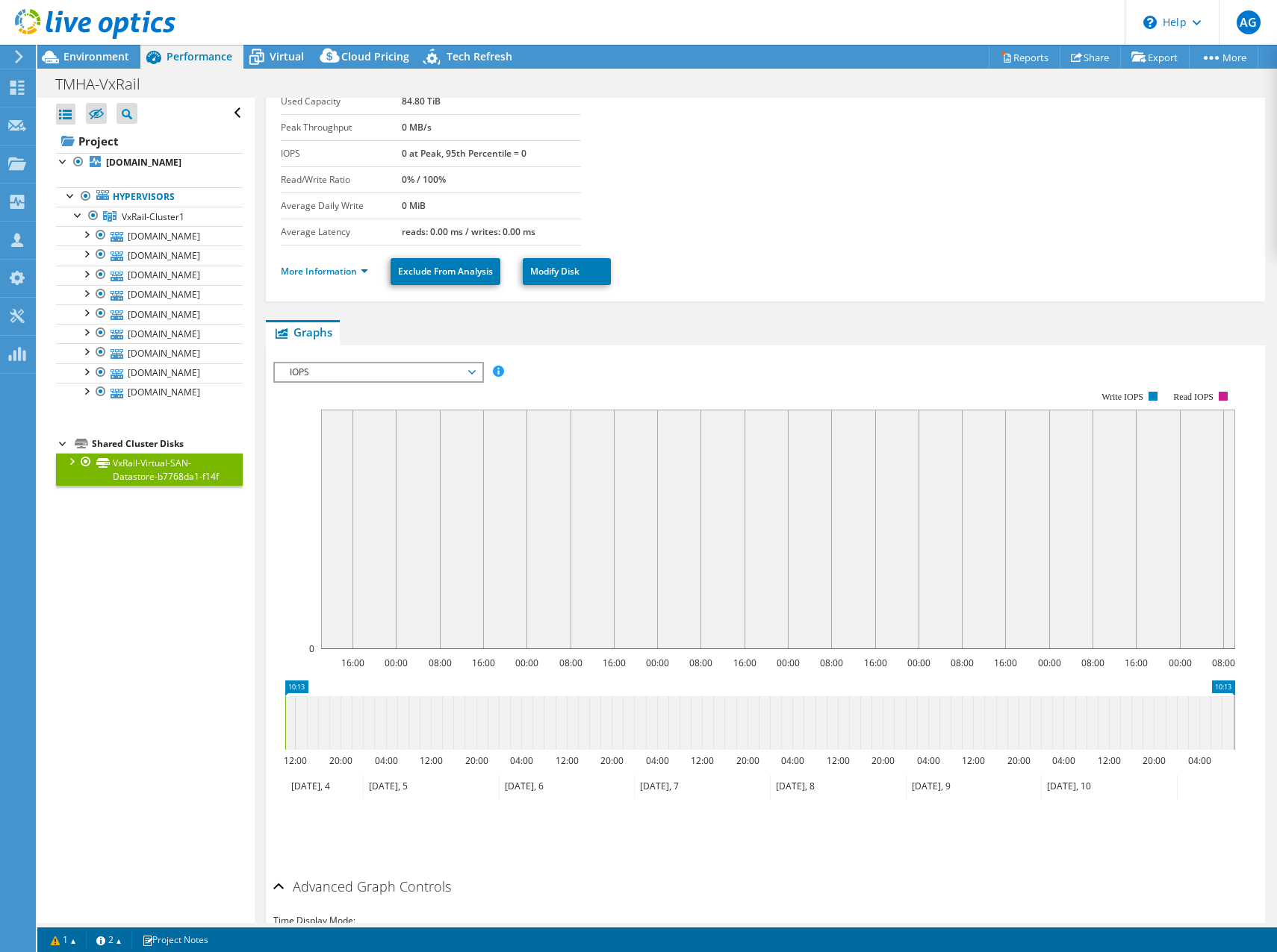
scroll to position [0, 0]
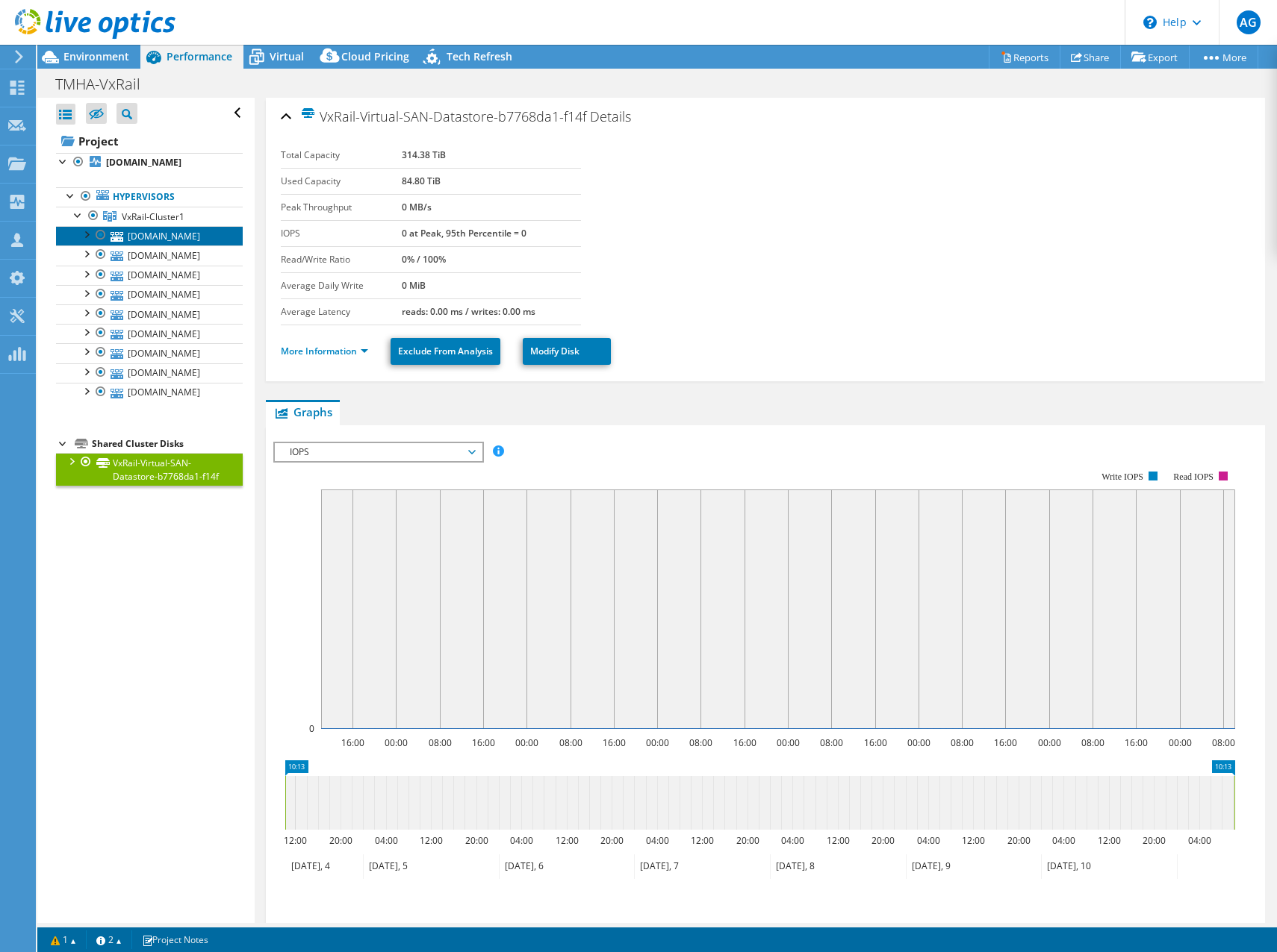
click at [168, 239] on link "hofvxr2.mgmt.tmha.com.au" at bounding box center [148, 236] width 186 height 19
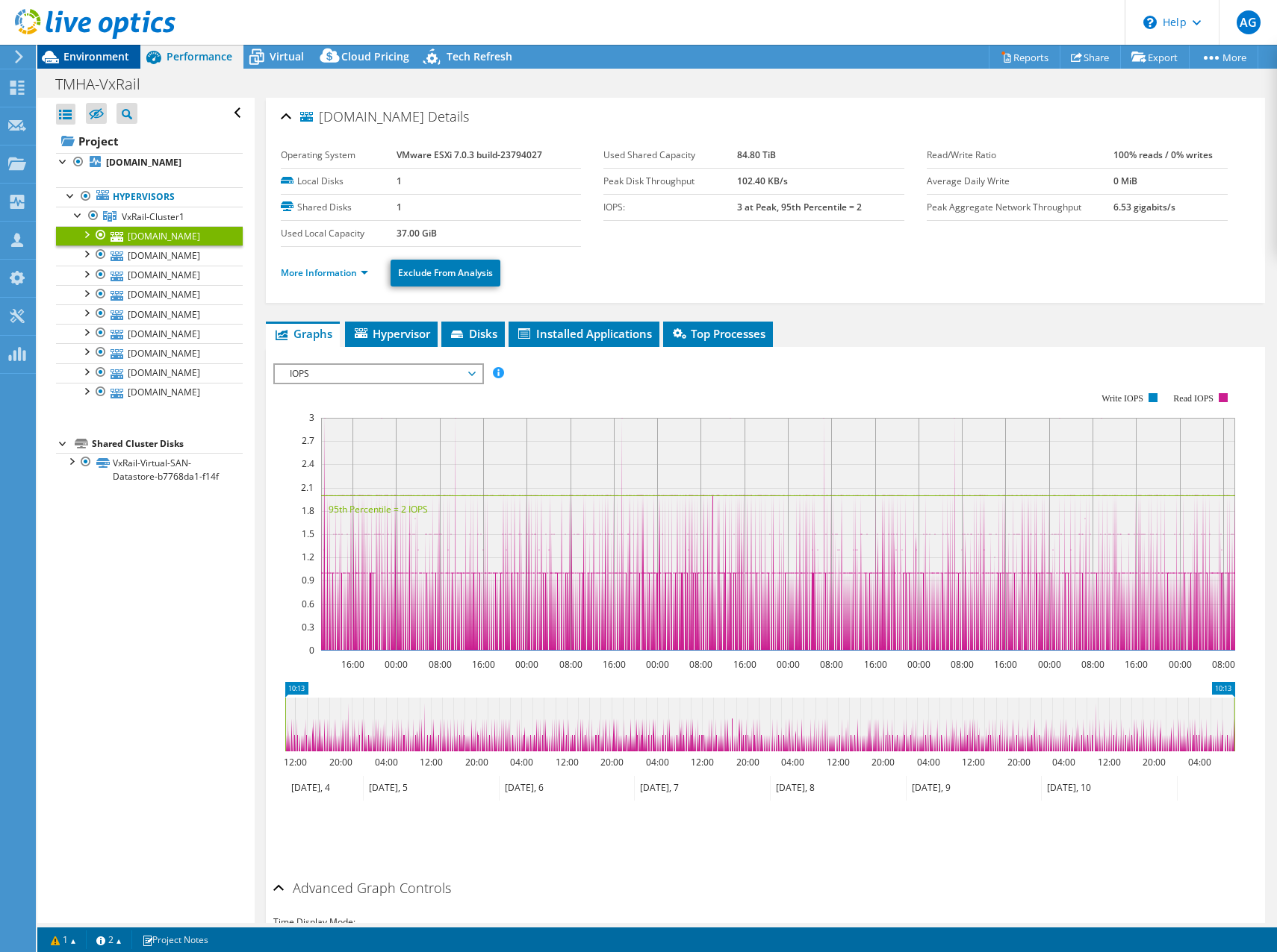
click at [99, 53] on span "Environment" at bounding box center [96, 56] width 66 height 14
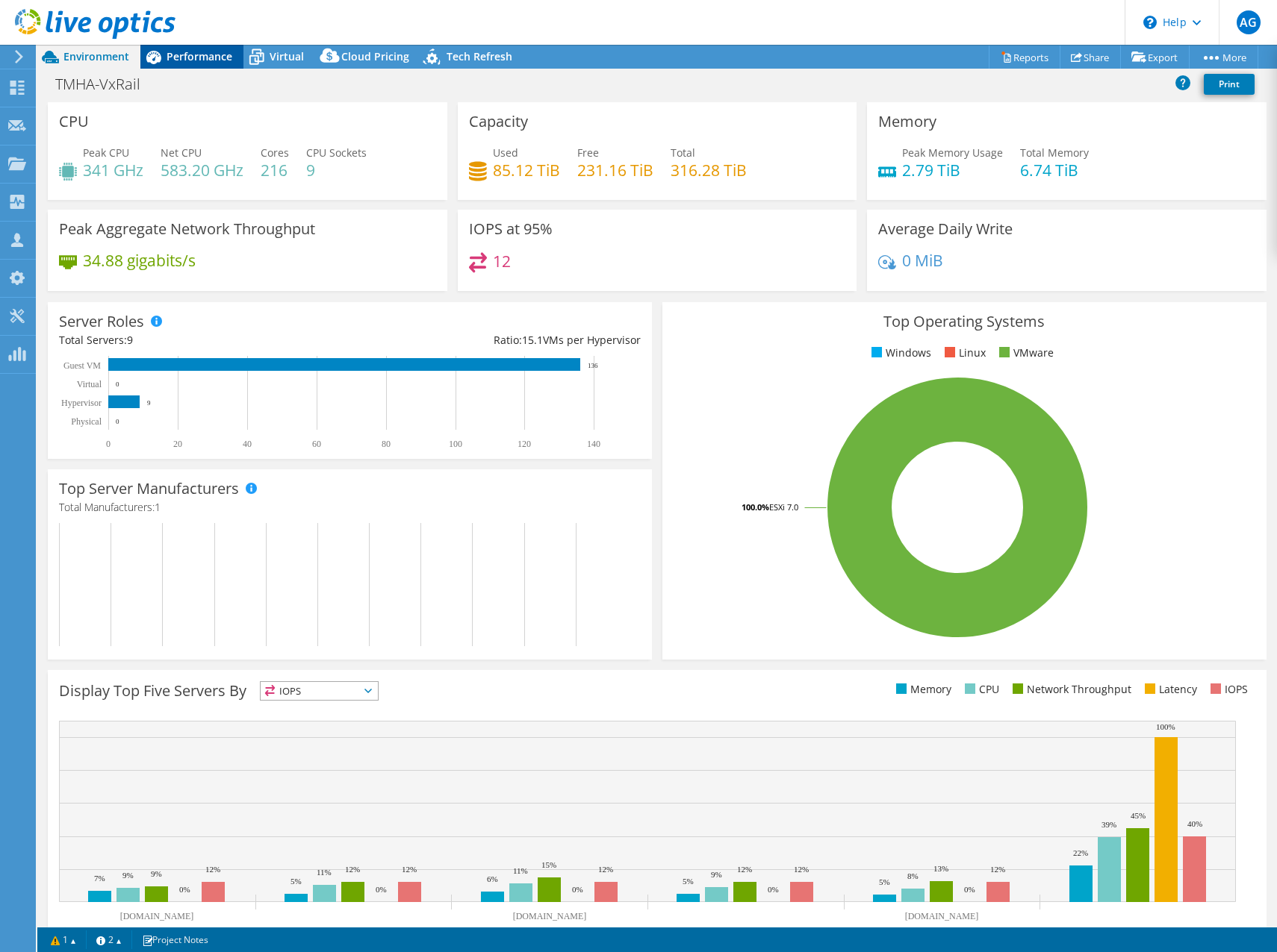
click at [196, 55] on span "Performance" at bounding box center [199, 56] width 66 height 14
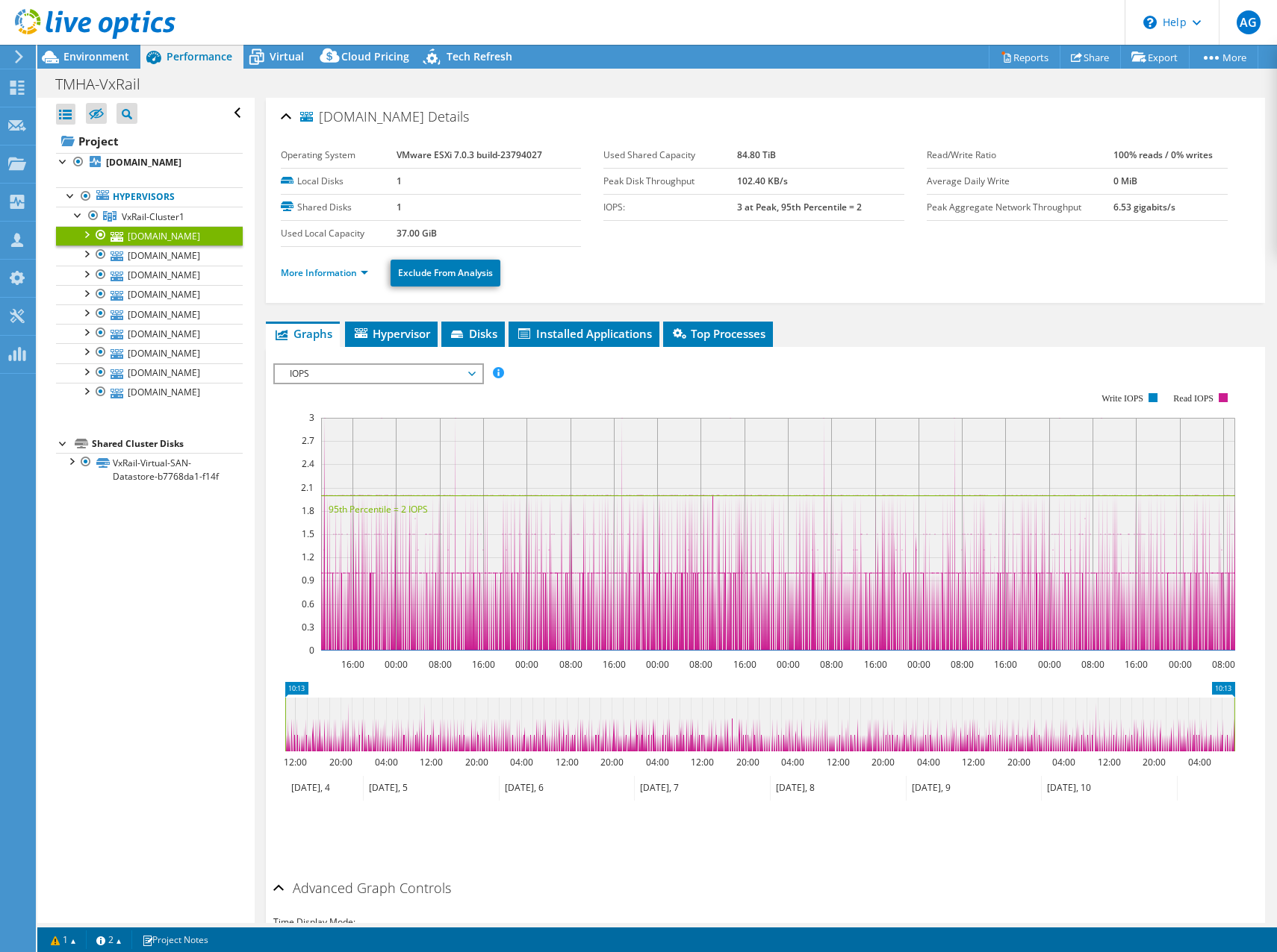
click at [1253, 223] on div "hofvxr2.mgmt.tmha.com.au Details Operating System VMware ESXi 7.0.3 build-23794…" at bounding box center [765, 201] width 999 height 206
click at [1031, 322] on ul "Graphs Servers Inventory Hypervisor Disks Cluster Disks Installed Applications" at bounding box center [765, 334] width 999 height 26
click at [944, 347] on div "IOPS Disk Throughput IO Size Latency Queue Depth CPU Percentage Memory Page Fau…" at bounding box center [765, 610] width 985 height 526
click at [758, 73] on div "TMHA-VxRail Print" at bounding box center [656, 84] width 1239 height 28
click at [84, 46] on div at bounding box center [87, 25] width 175 height 50
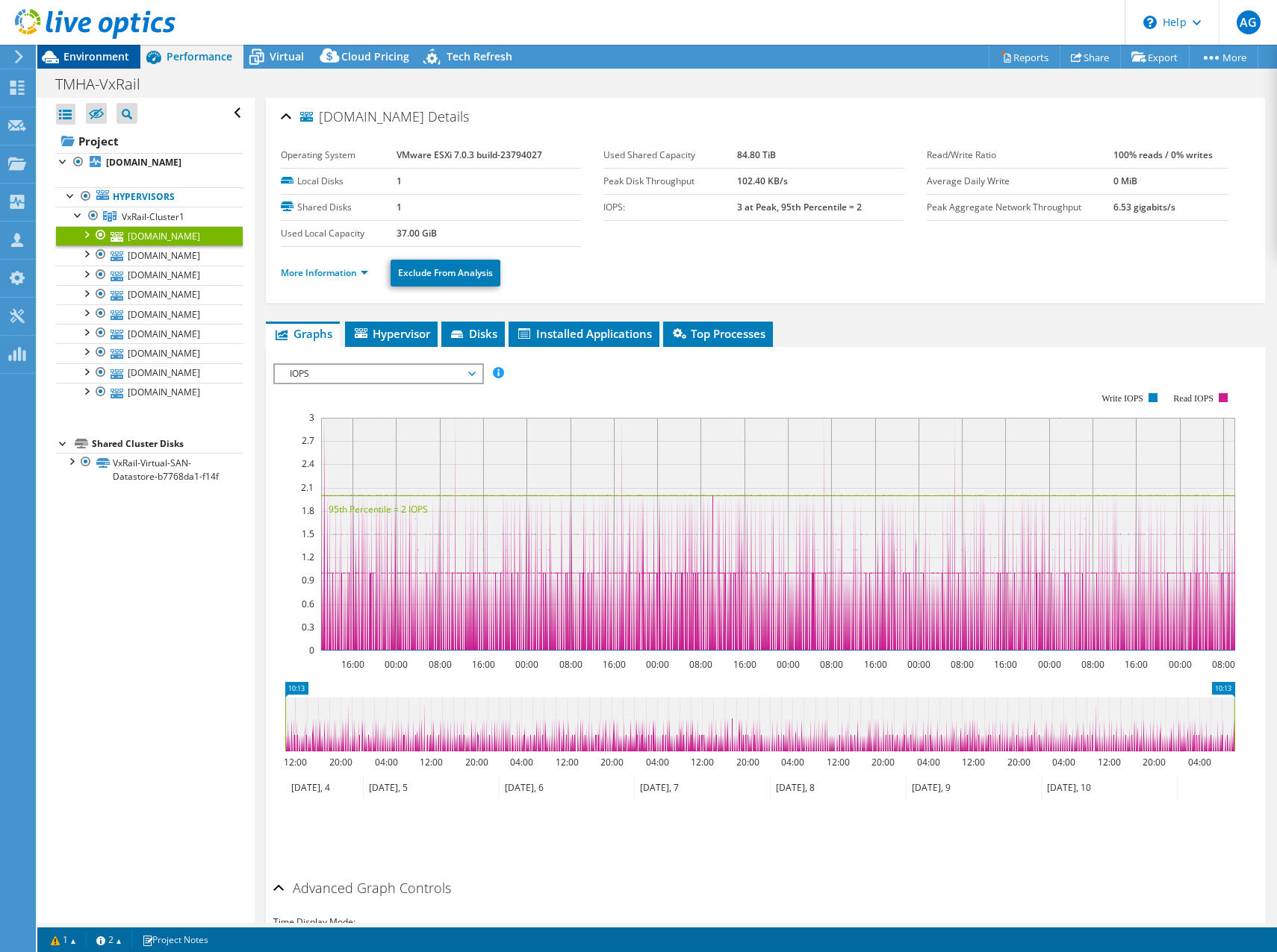
click at [80, 54] on span "Environment" at bounding box center [96, 56] width 66 height 14
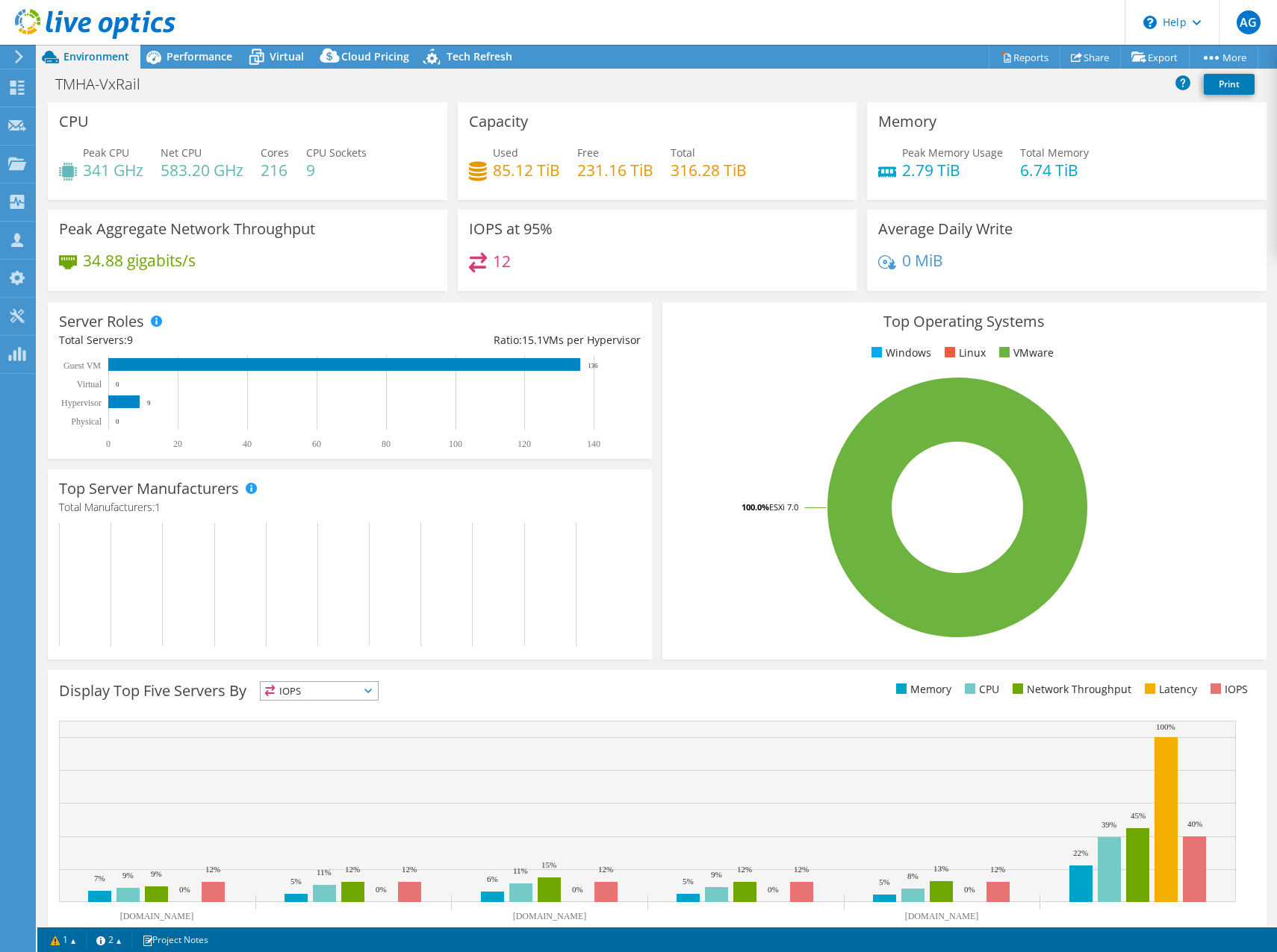
click at [524, 457] on div "Server Roles Physical Servers represent bare metal servers that were targets of…" at bounding box center [349, 380] width 604 height 157
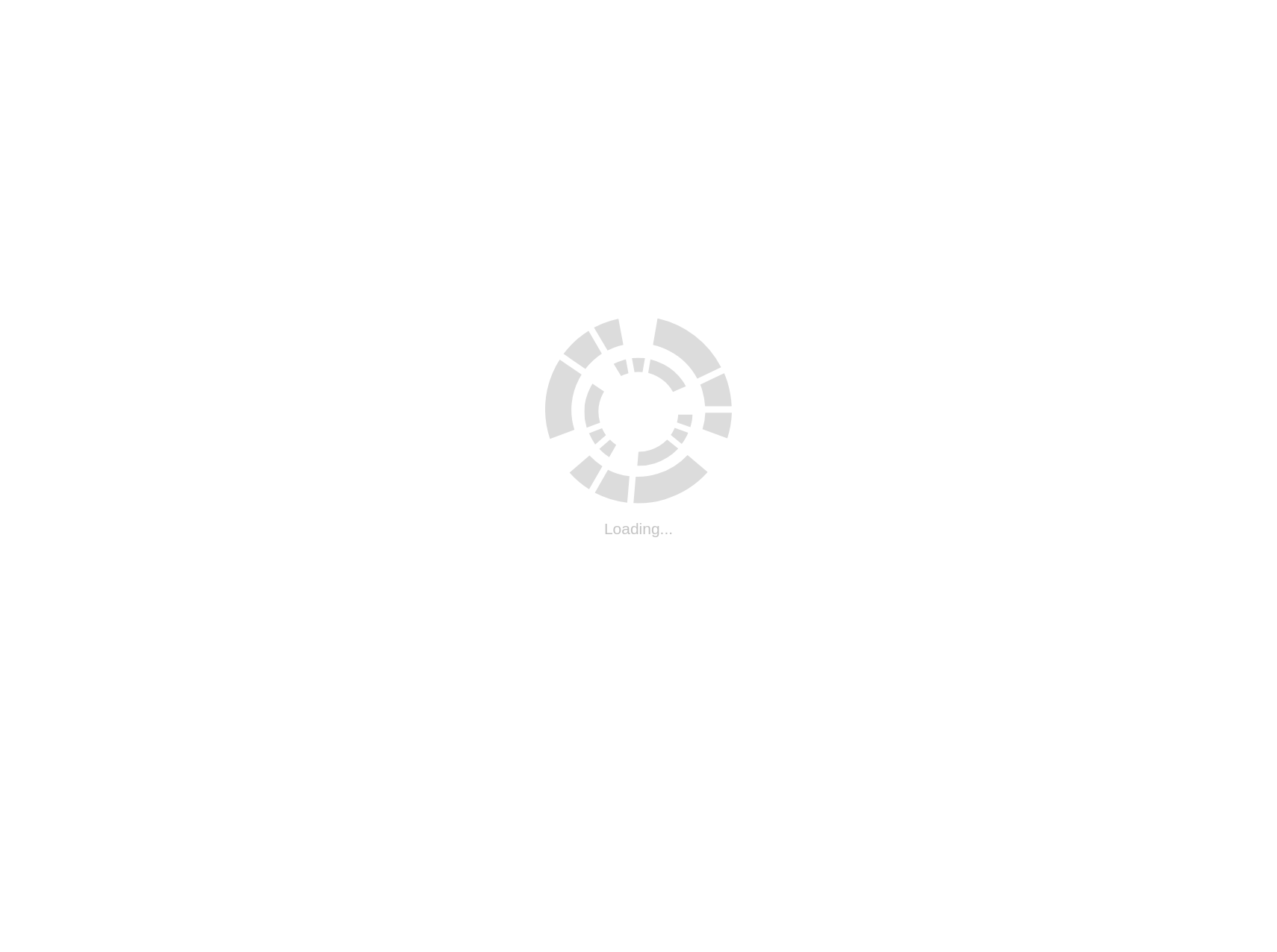
click at [337, 12] on html ".cls-1 { fill: #cecece; } .cls-1 { fill: #cecece; } Loading... Submit Support S…" at bounding box center [638, 5] width 1277 height 12
